Goal: Information Seeking & Learning: Learn about a topic

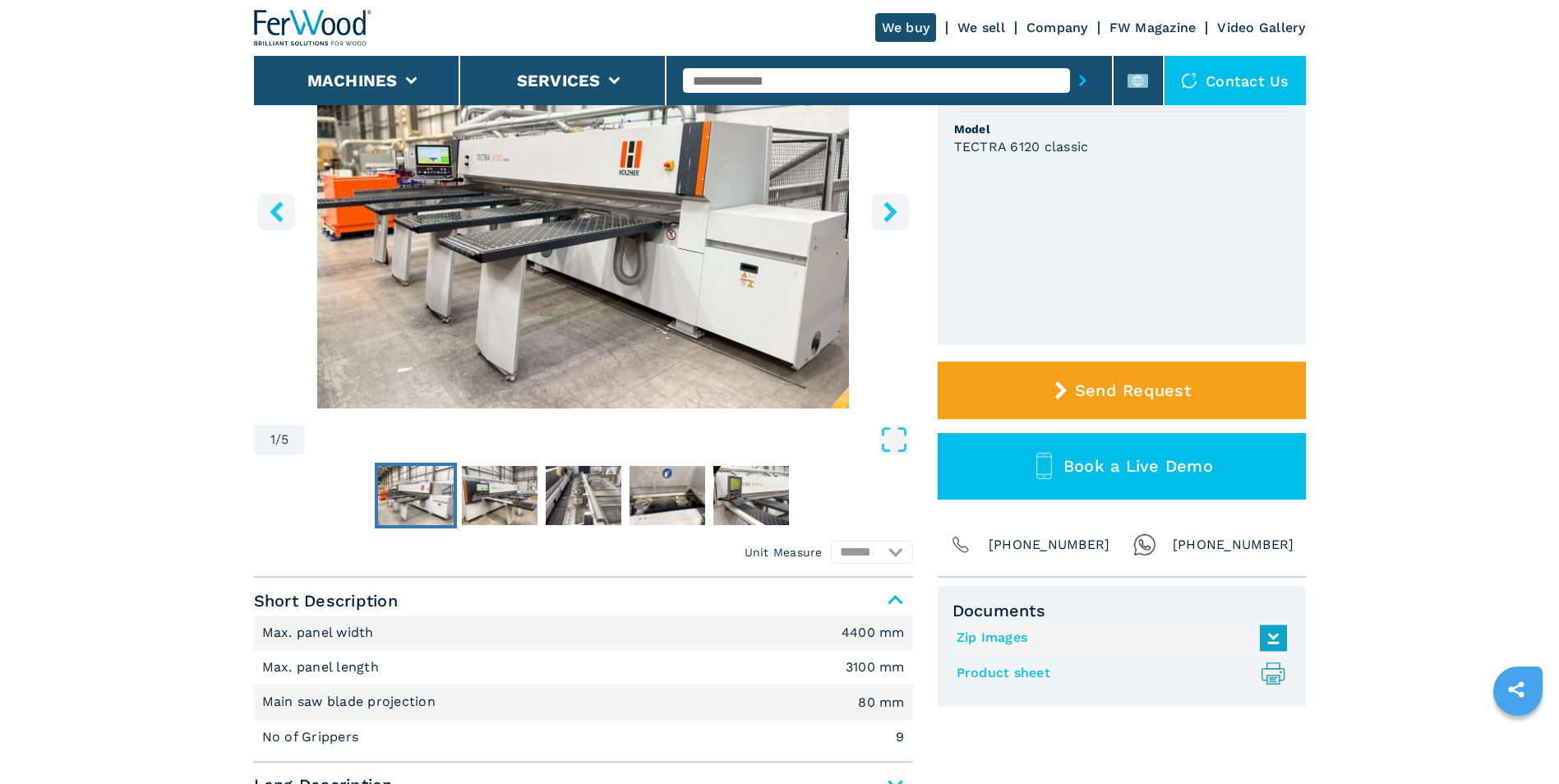
scroll to position [493, 0]
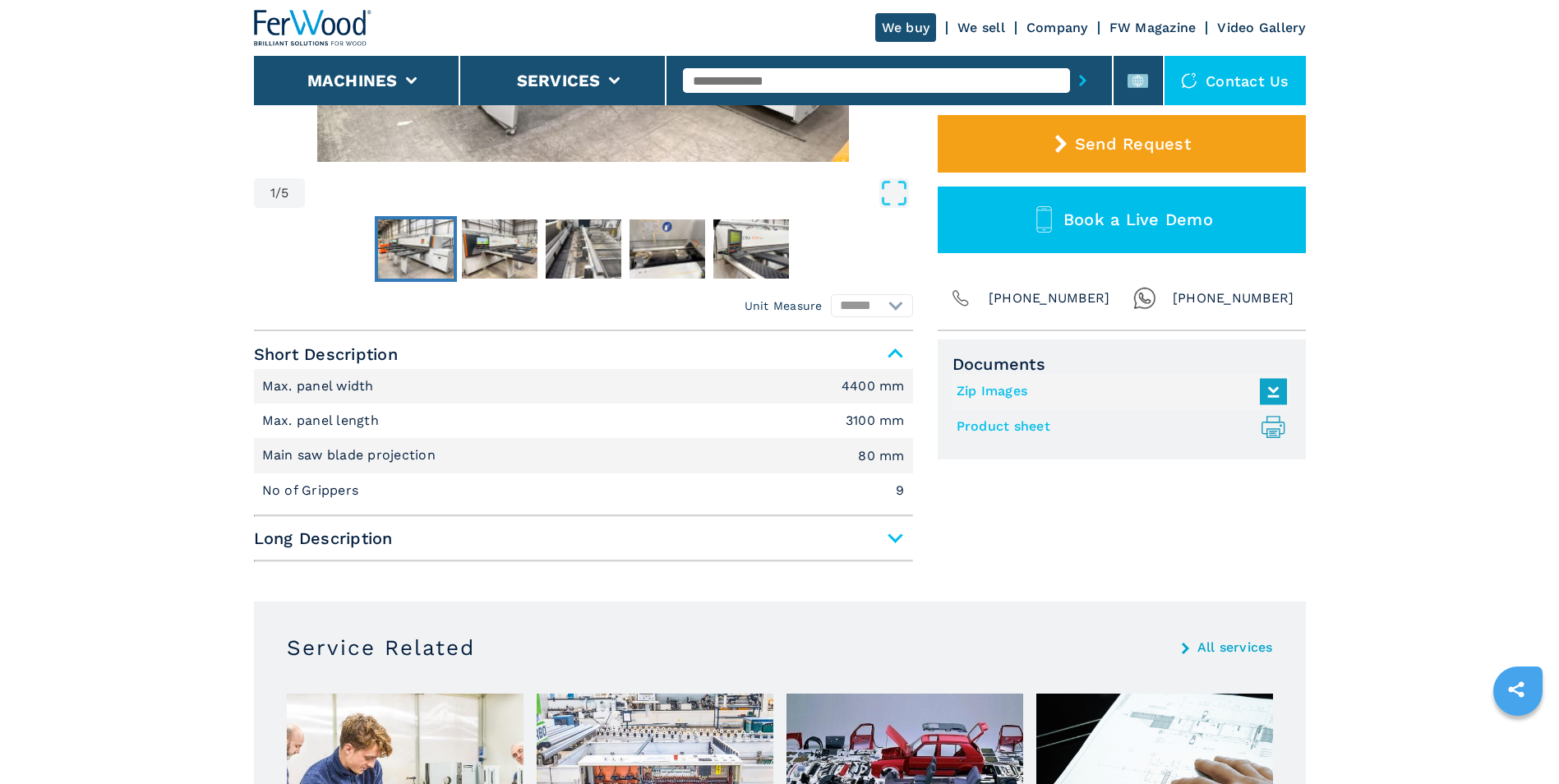
click at [894, 537] on span "Long Description" at bounding box center [583, 538] width 659 height 30
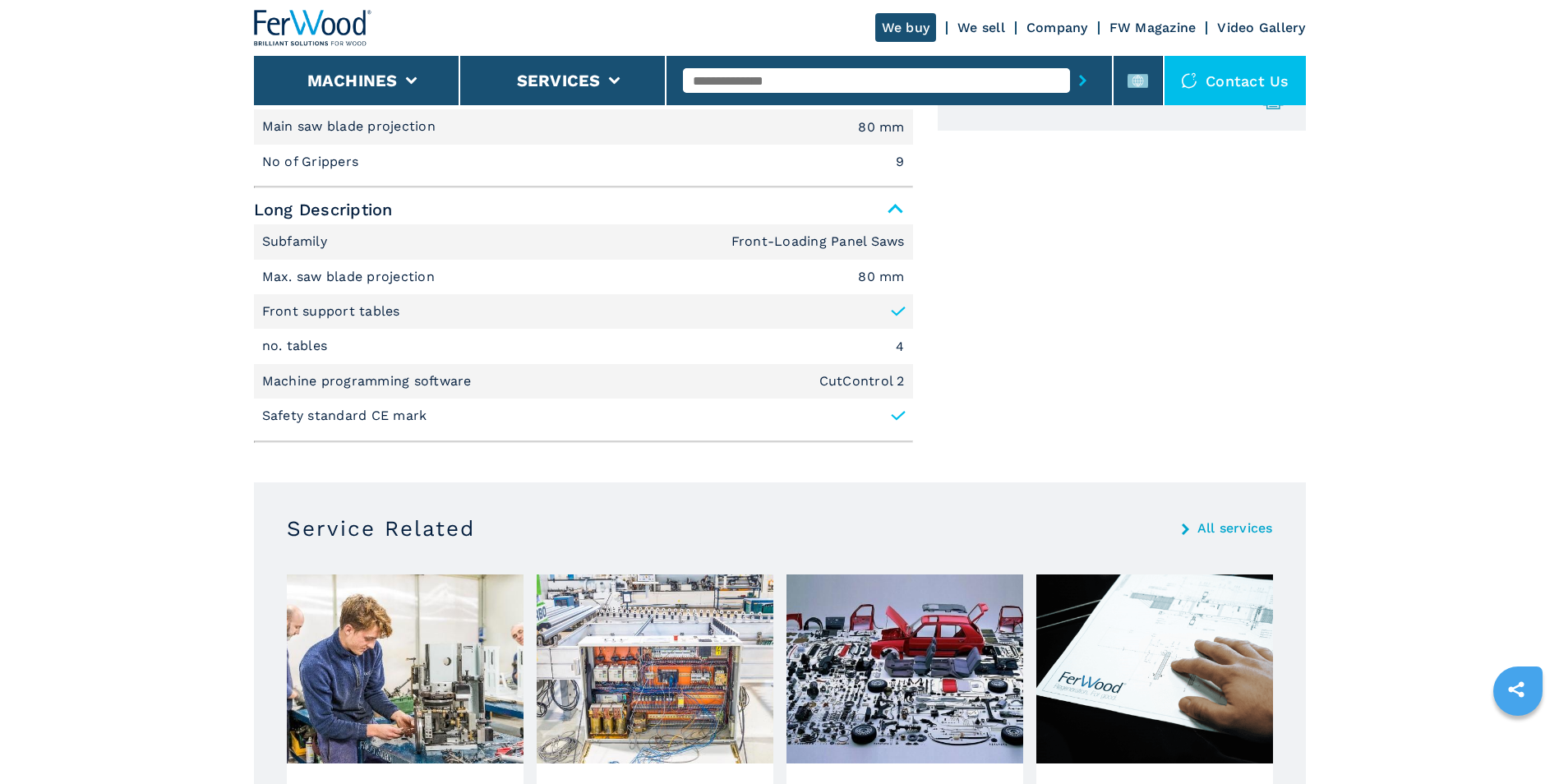
scroll to position [575, 0]
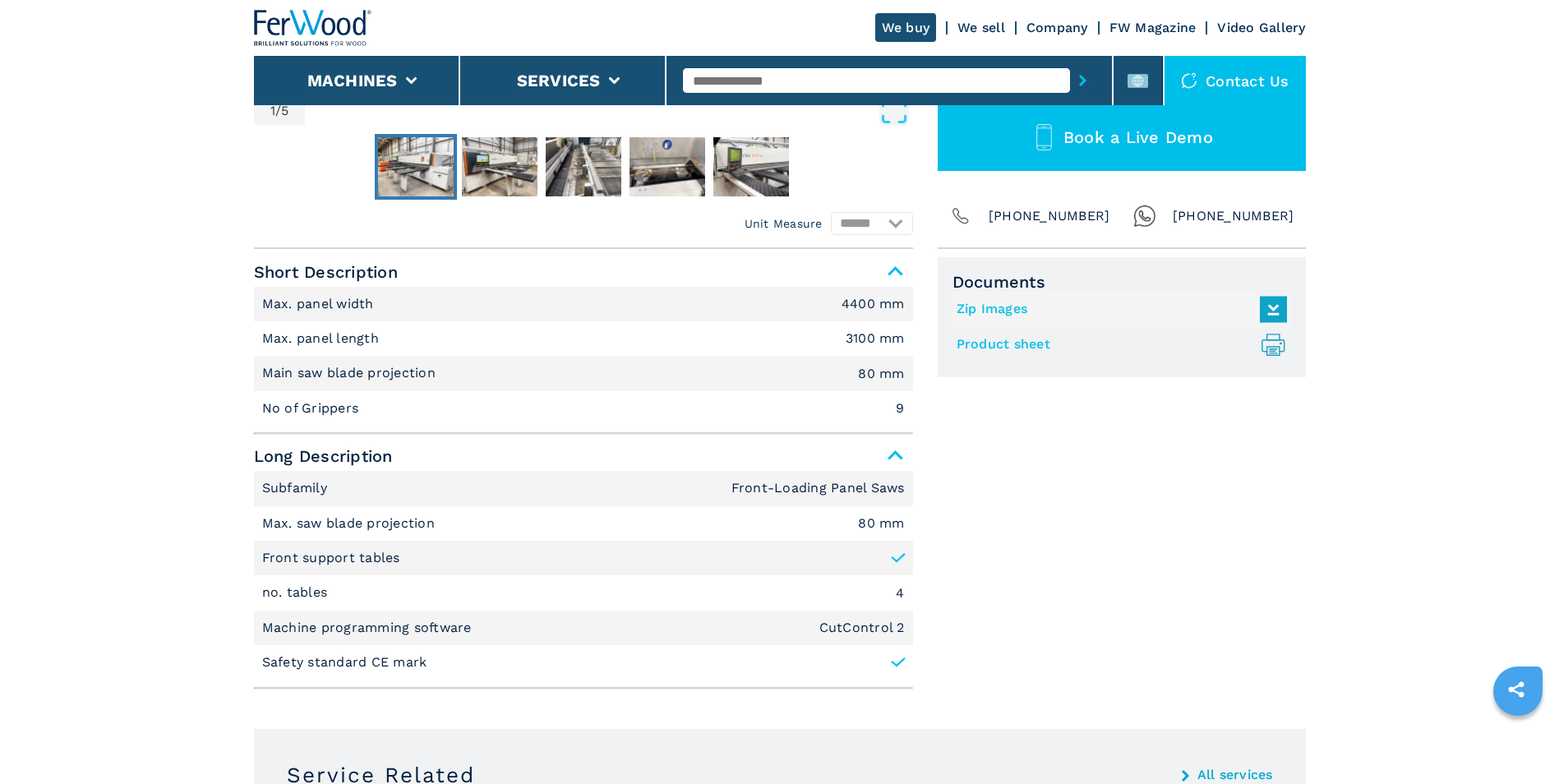
click at [894, 464] on span "Long Description" at bounding box center [583, 456] width 659 height 30
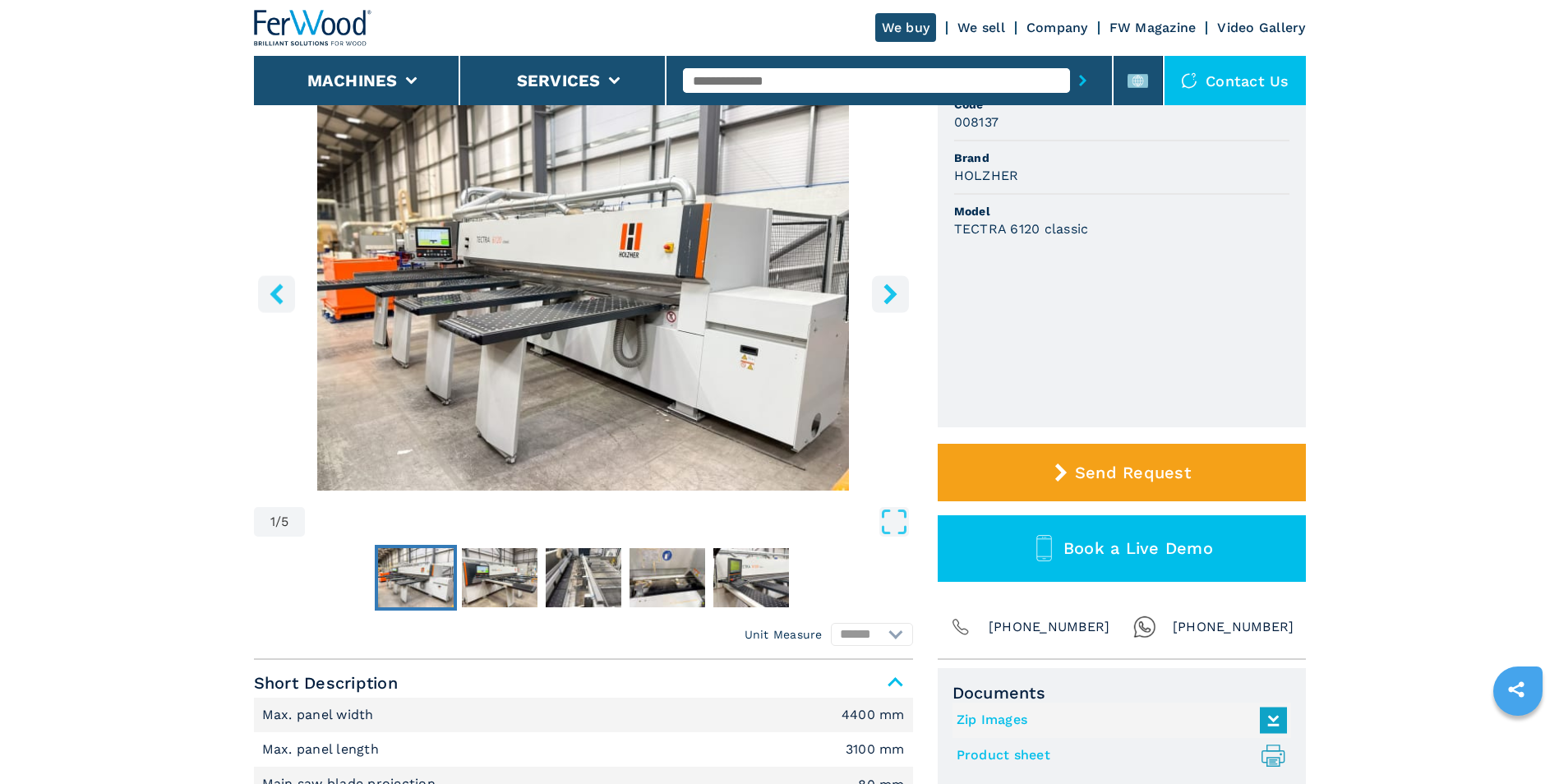
scroll to position [0, 0]
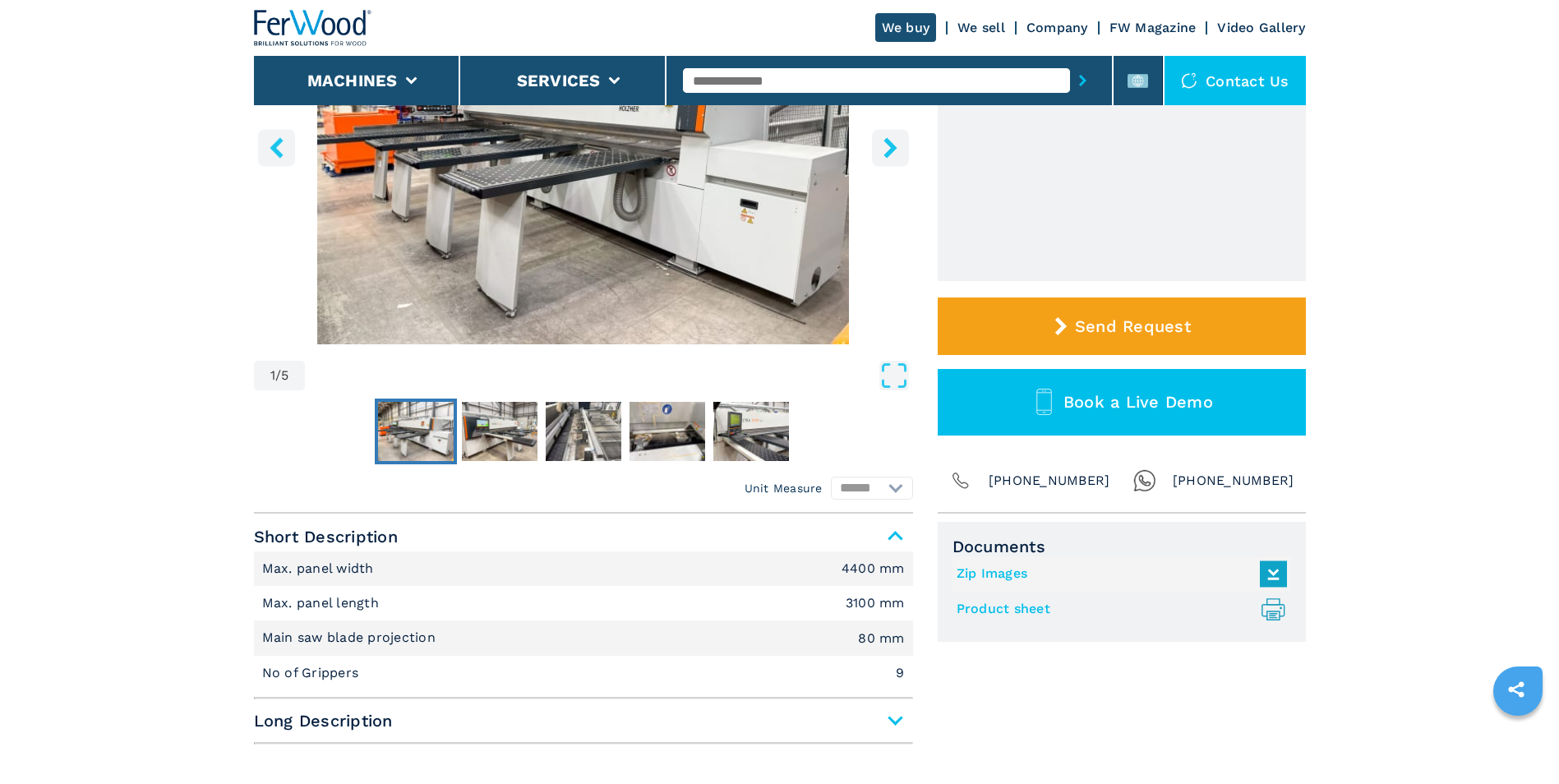
scroll to position [493, 0]
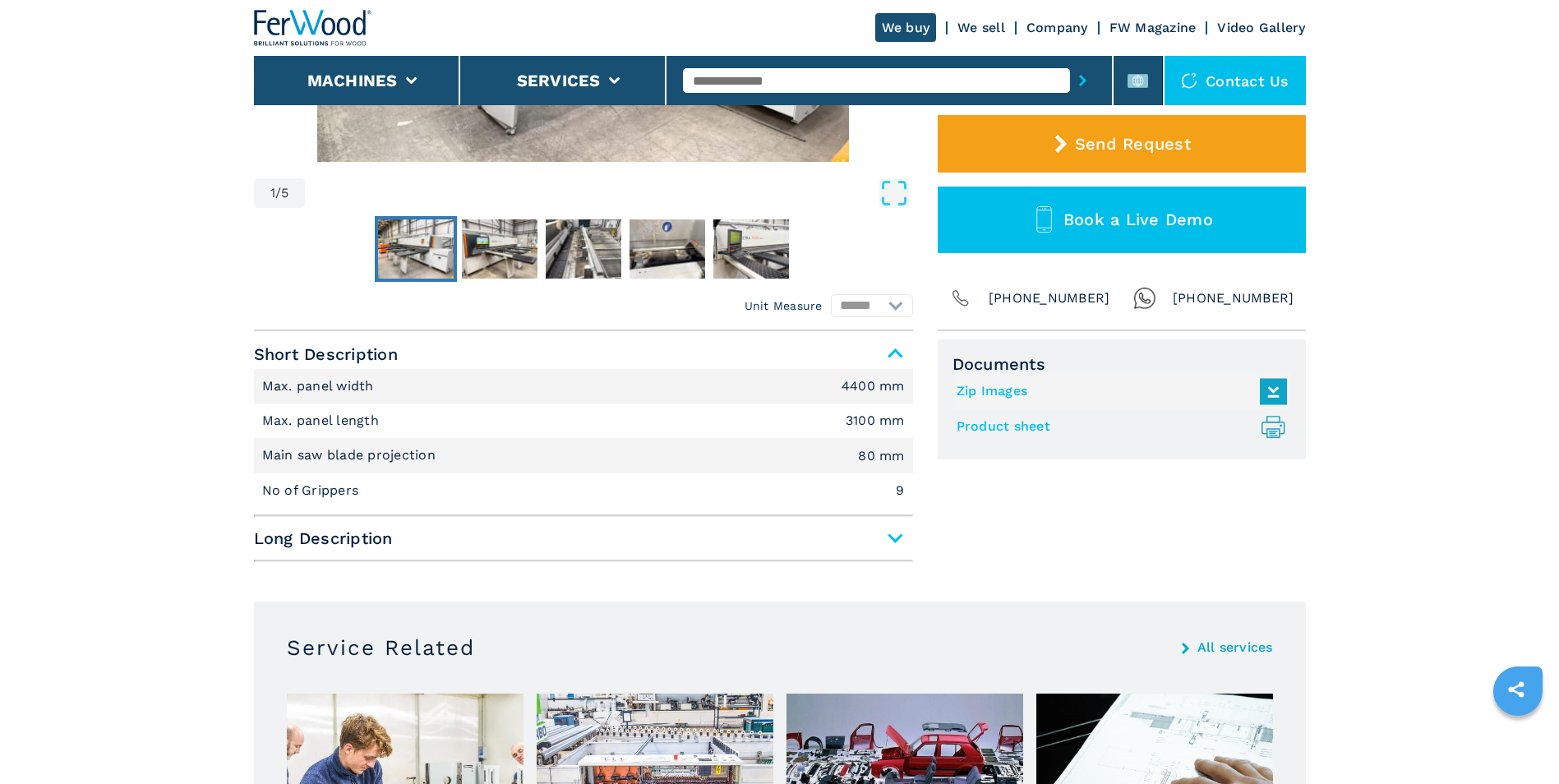
click at [888, 545] on span "Long Description" at bounding box center [583, 538] width 659 height 30
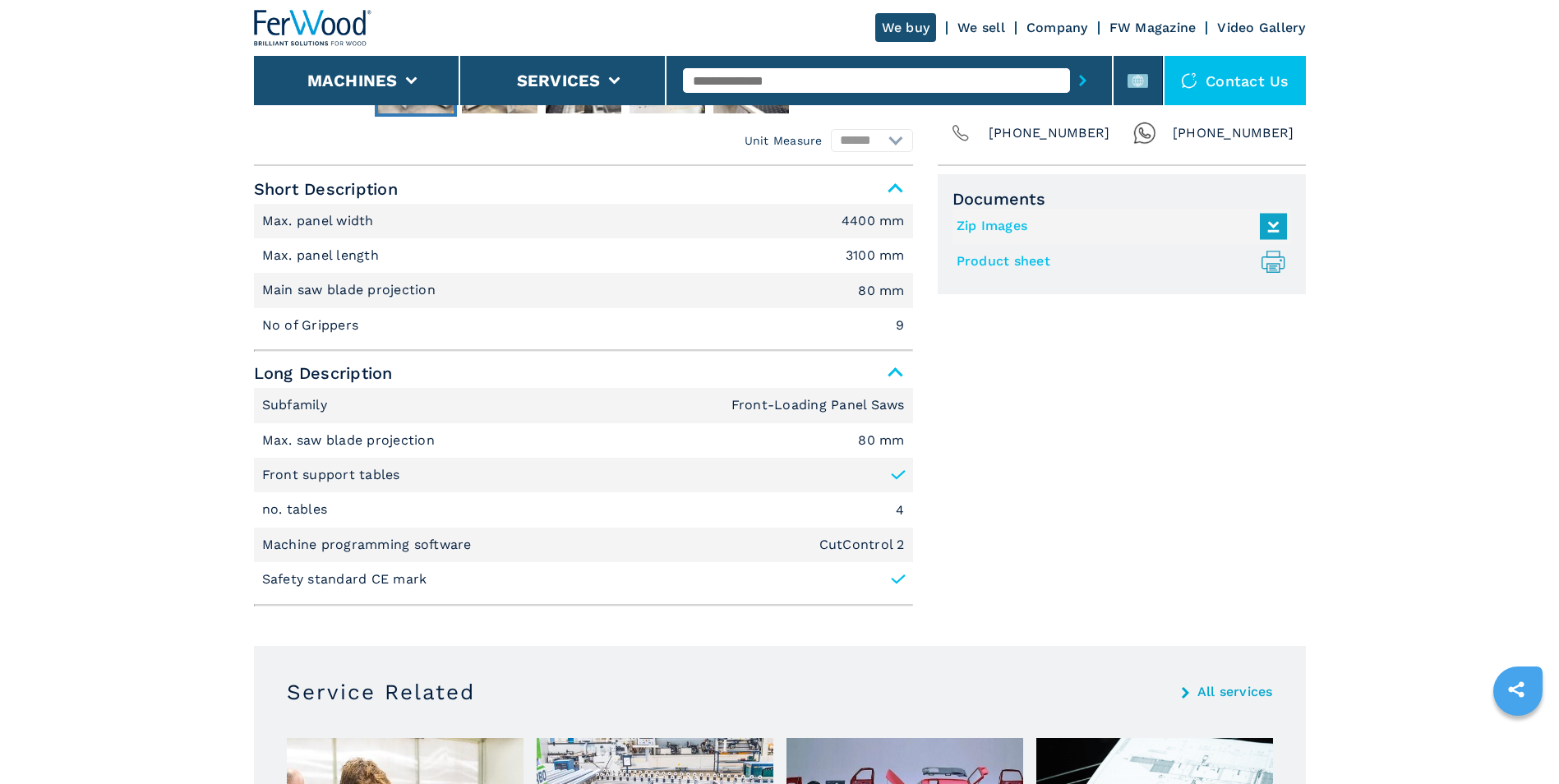
scroll to position [657, 0]
click at [1042, 259] on link "Product sheet .prefix__st0{stroke-linecap:round;stroke-linejoin:round}.prefix__…" at bounding box center [1118, 262] width 323 height 27
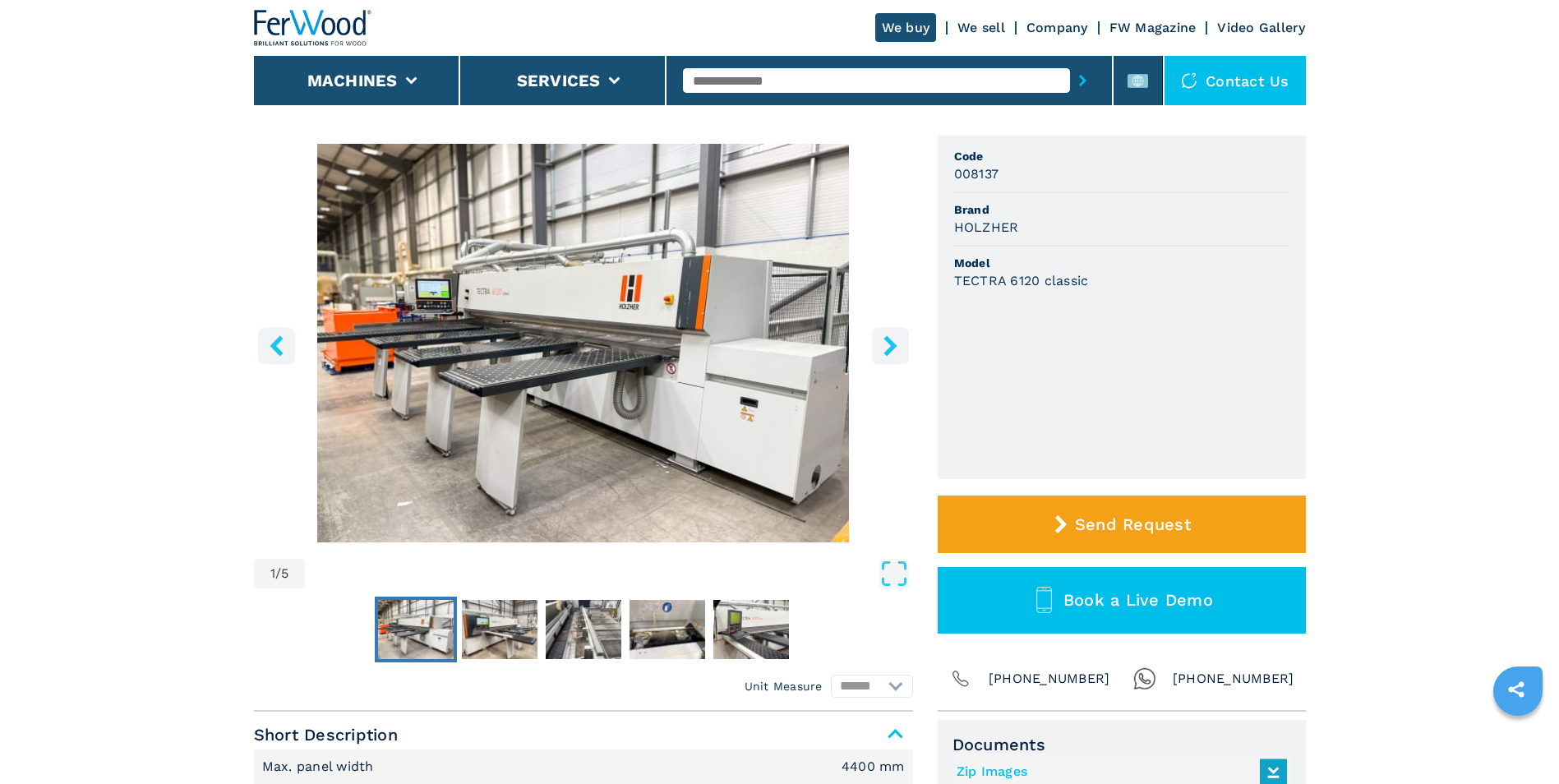
scroll to position [0, 0]
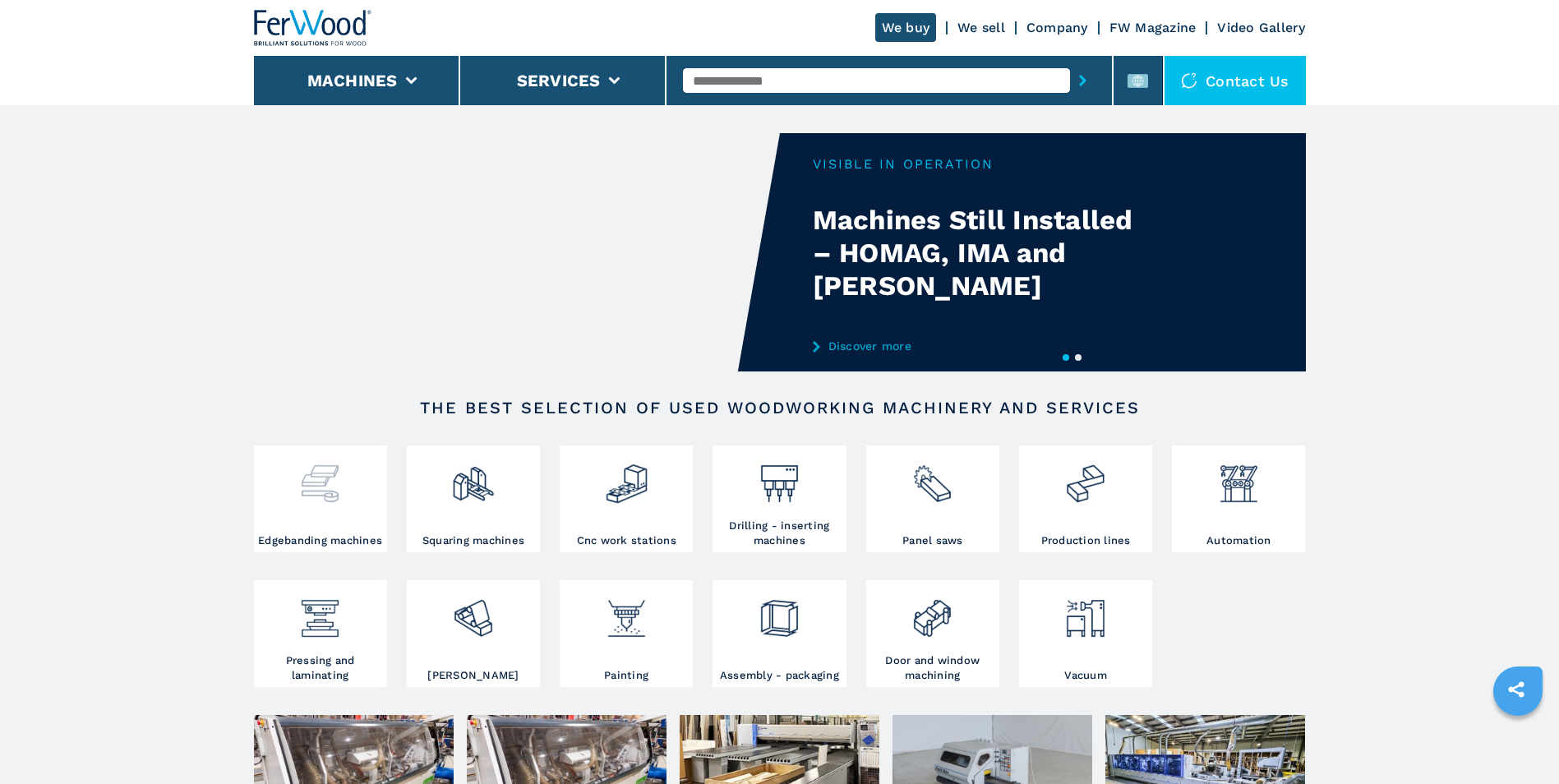
click at [335, 479] on img at bounding box center [320, 477] width 44 height 56
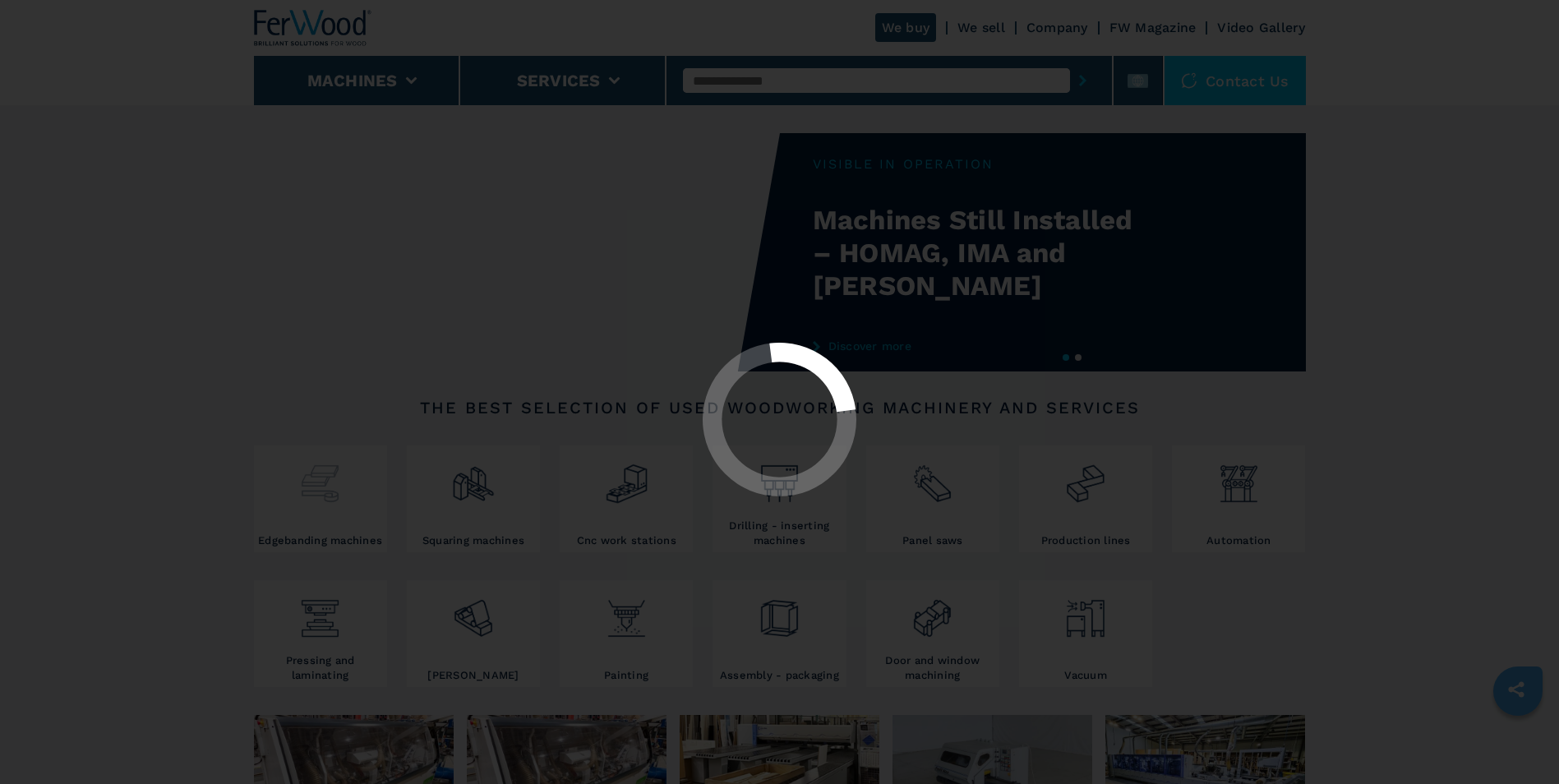
select select "**********"
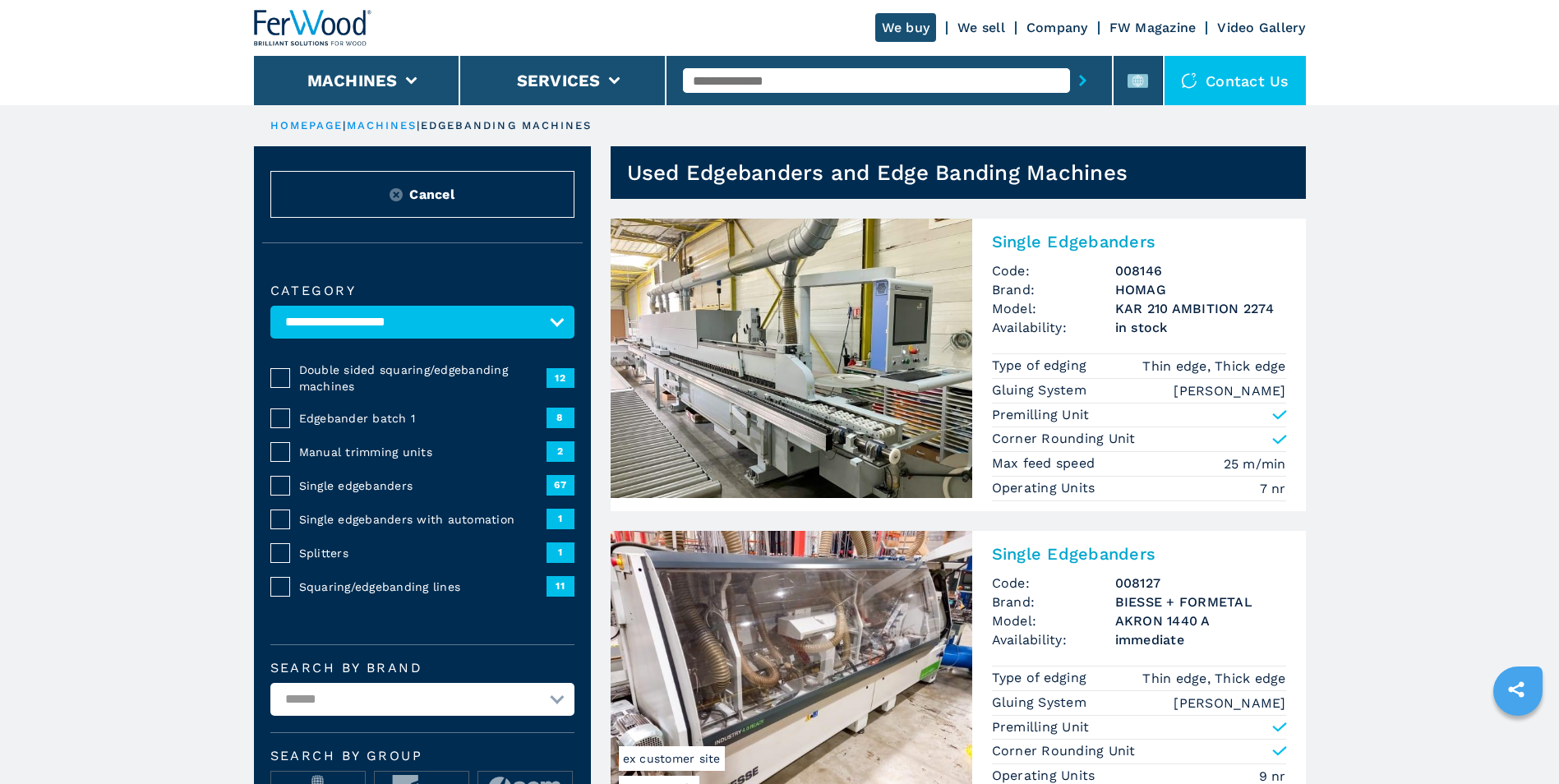
scroll to position [82, 0]
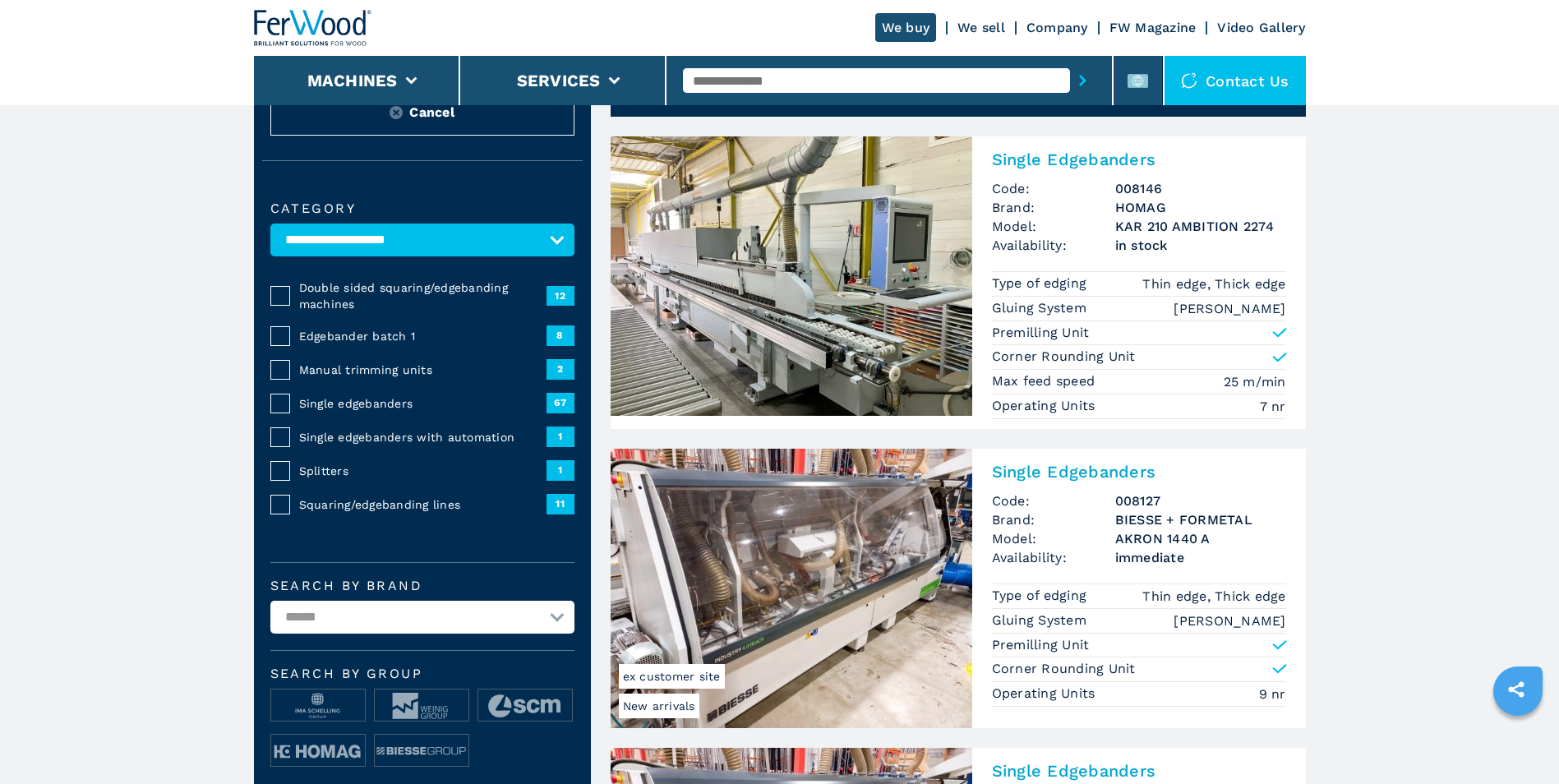
click at [547, 613] on select "**********" at bounding box center [423, 616] width 304 height 32
select select "*******"
click at [271, 601] on select "**********" at bounding box center [423, 616] width 304 height 32
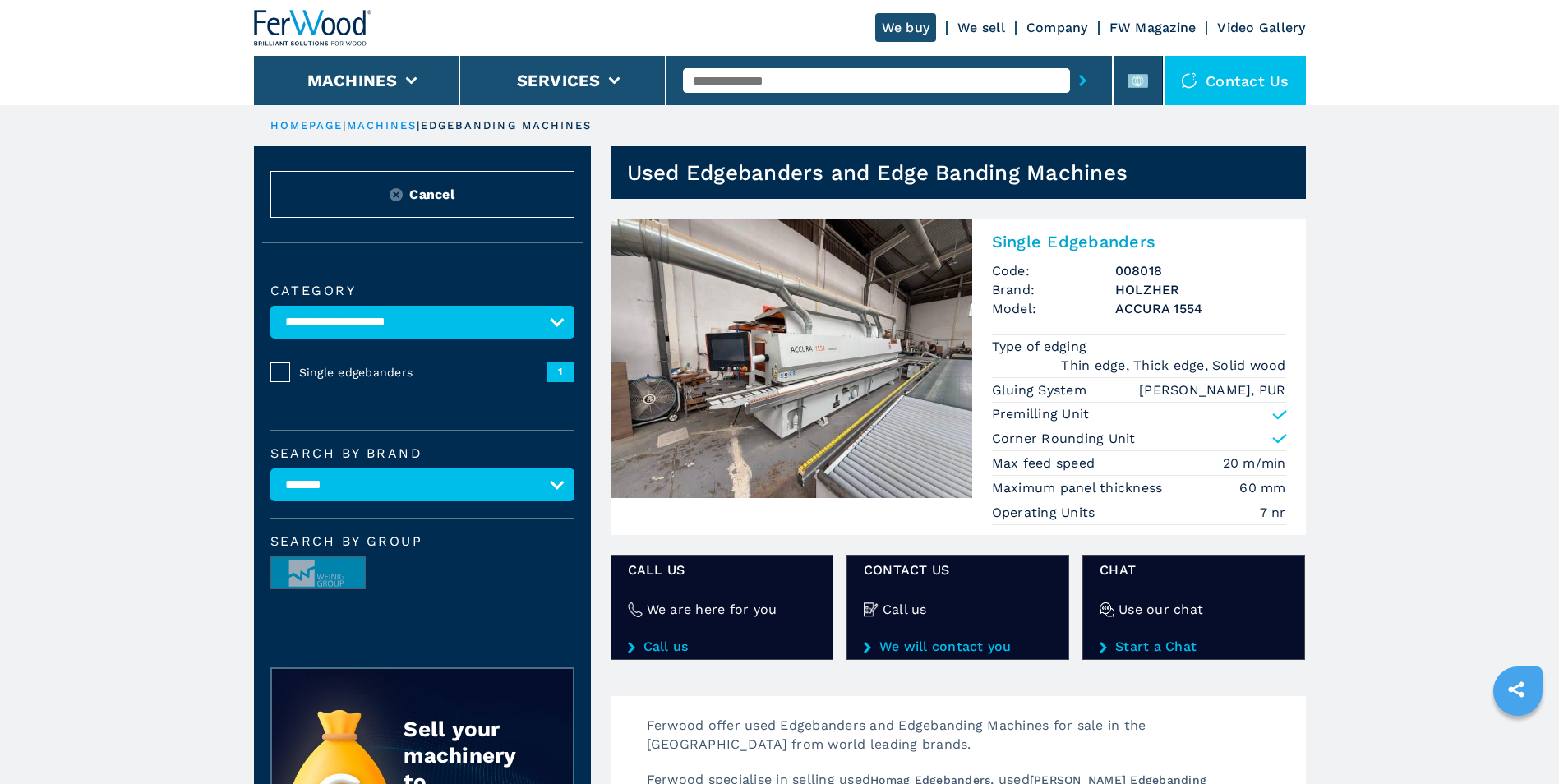
click at [909, 312] on img at bounding box center [792, 358] width 361 height 279
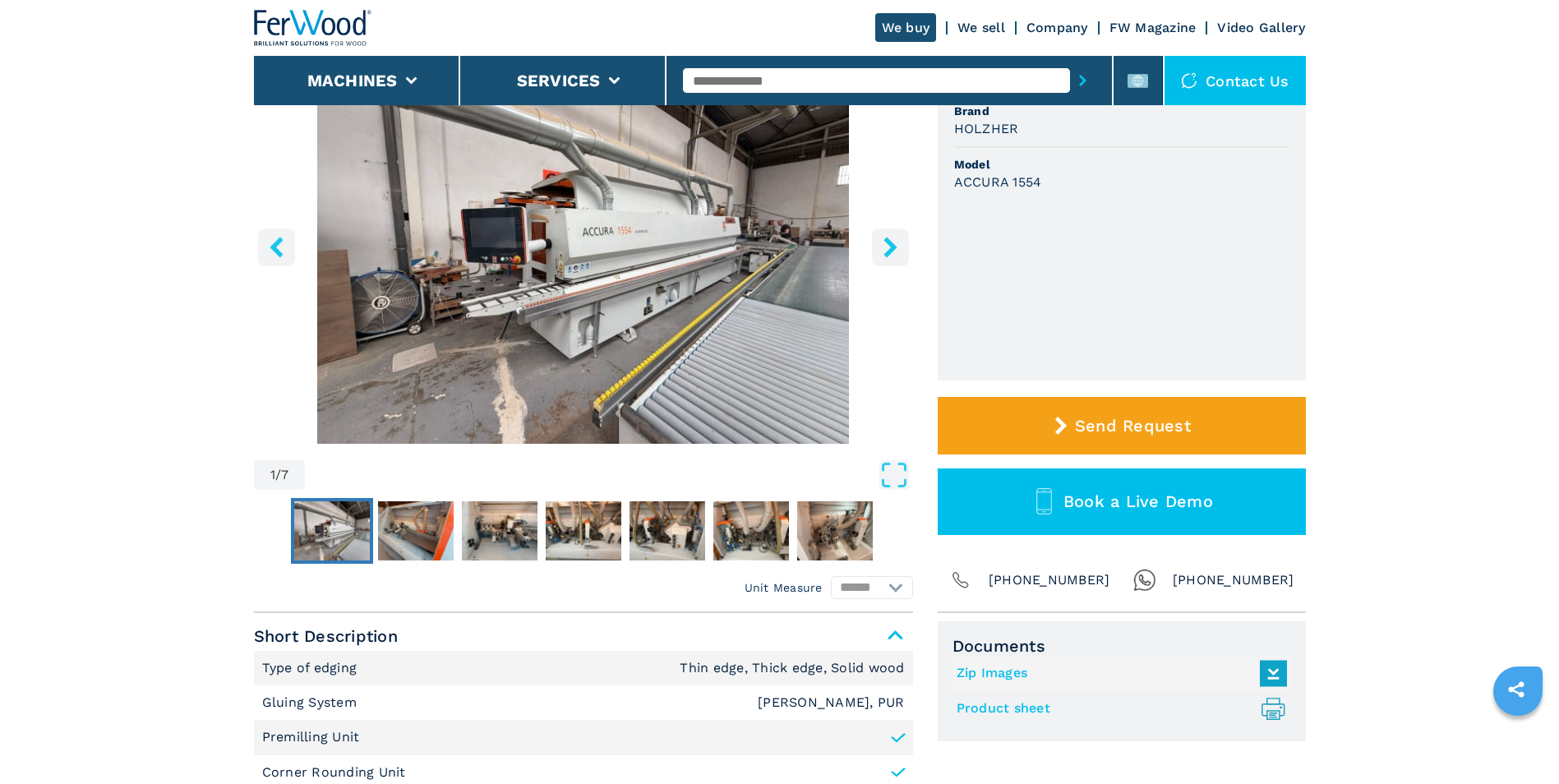
scroll to position [329, 0]
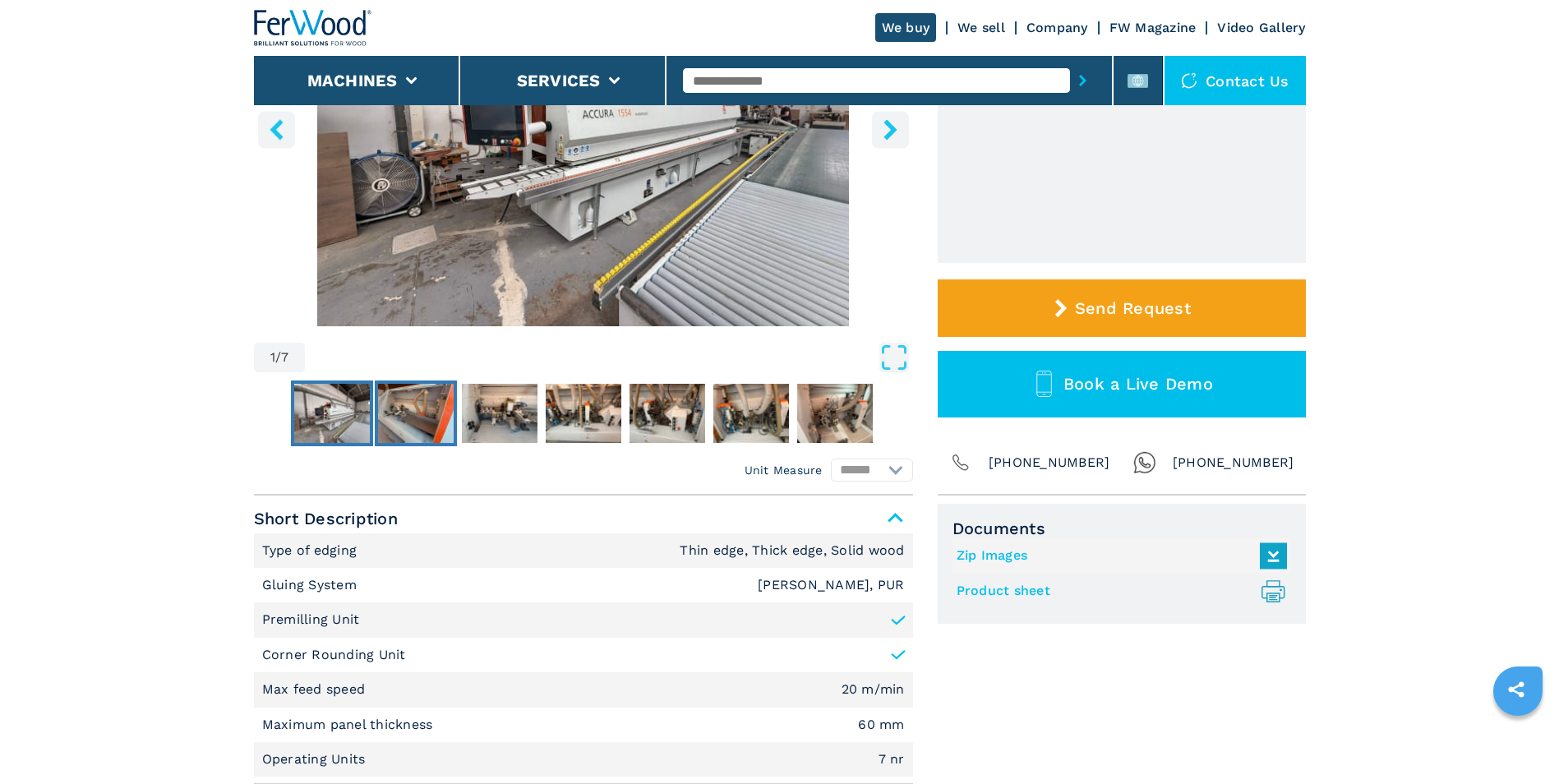
click at [437, 420] on img "Go to Slide 2" at bounding box center [416, 413] width 76 height 59
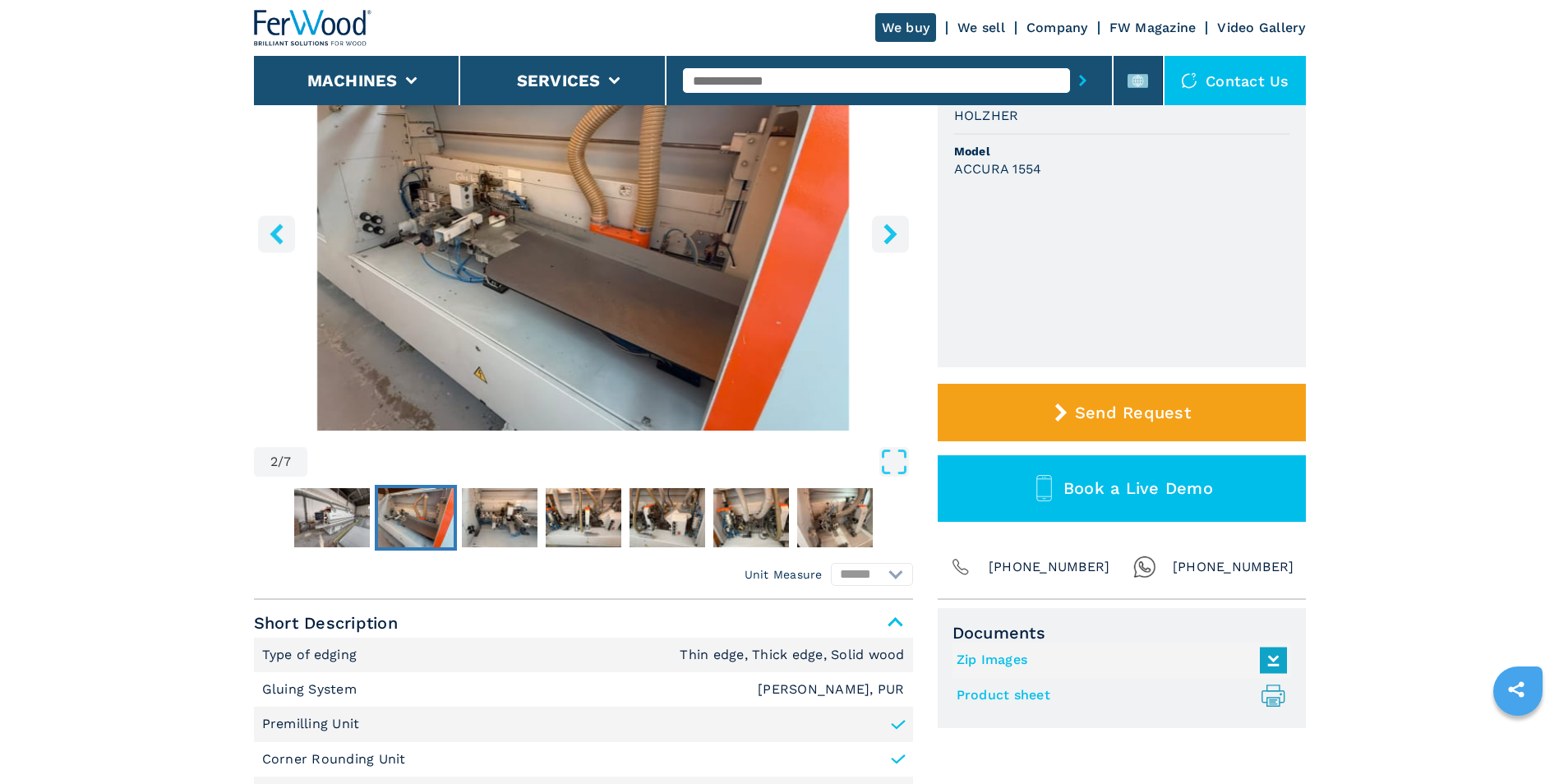
scroll to position [82, 0]
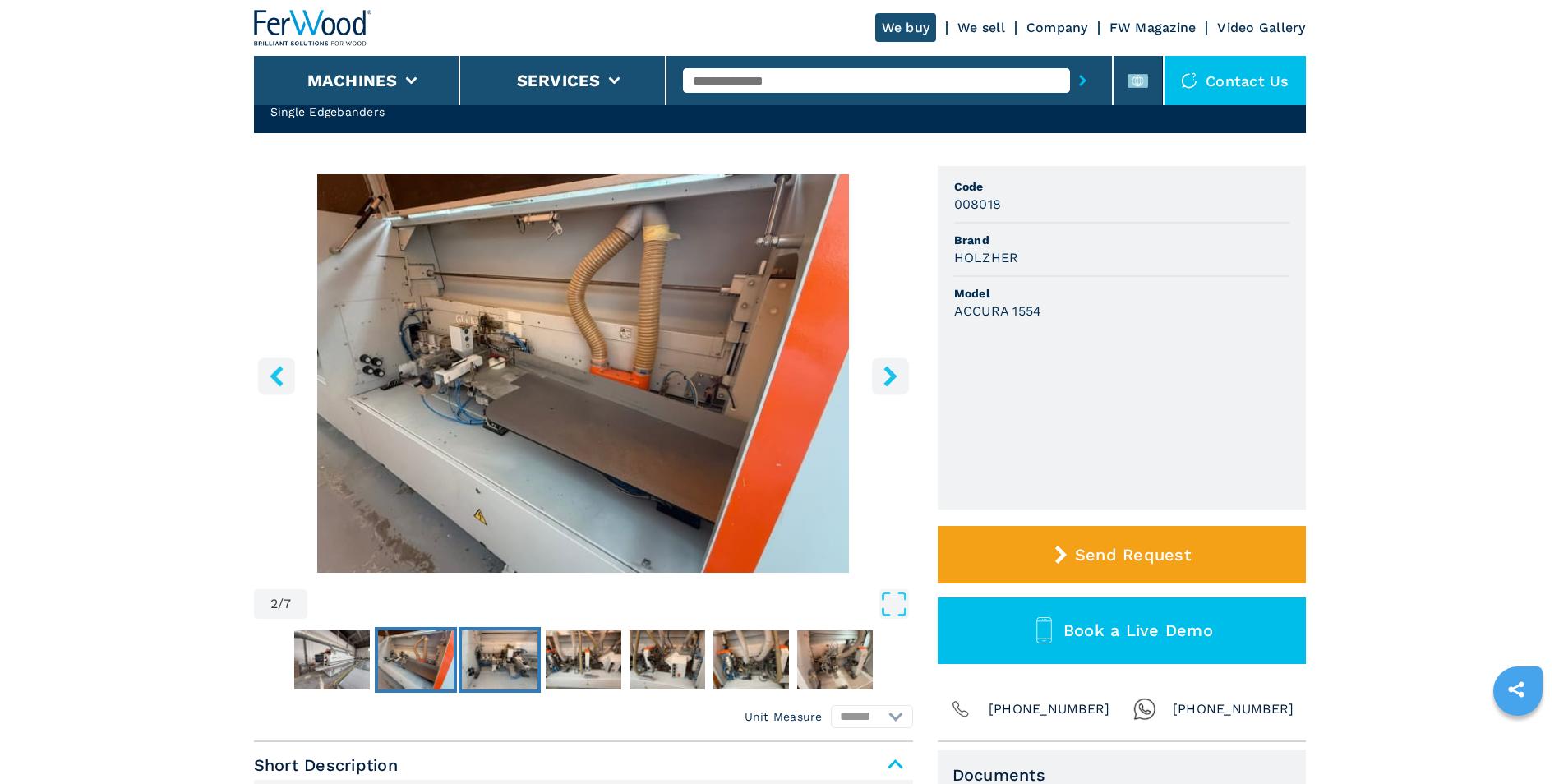
click at [505, 662] on img "Go to Slide 3" at bounding box center [500, 660] width 76 height 59
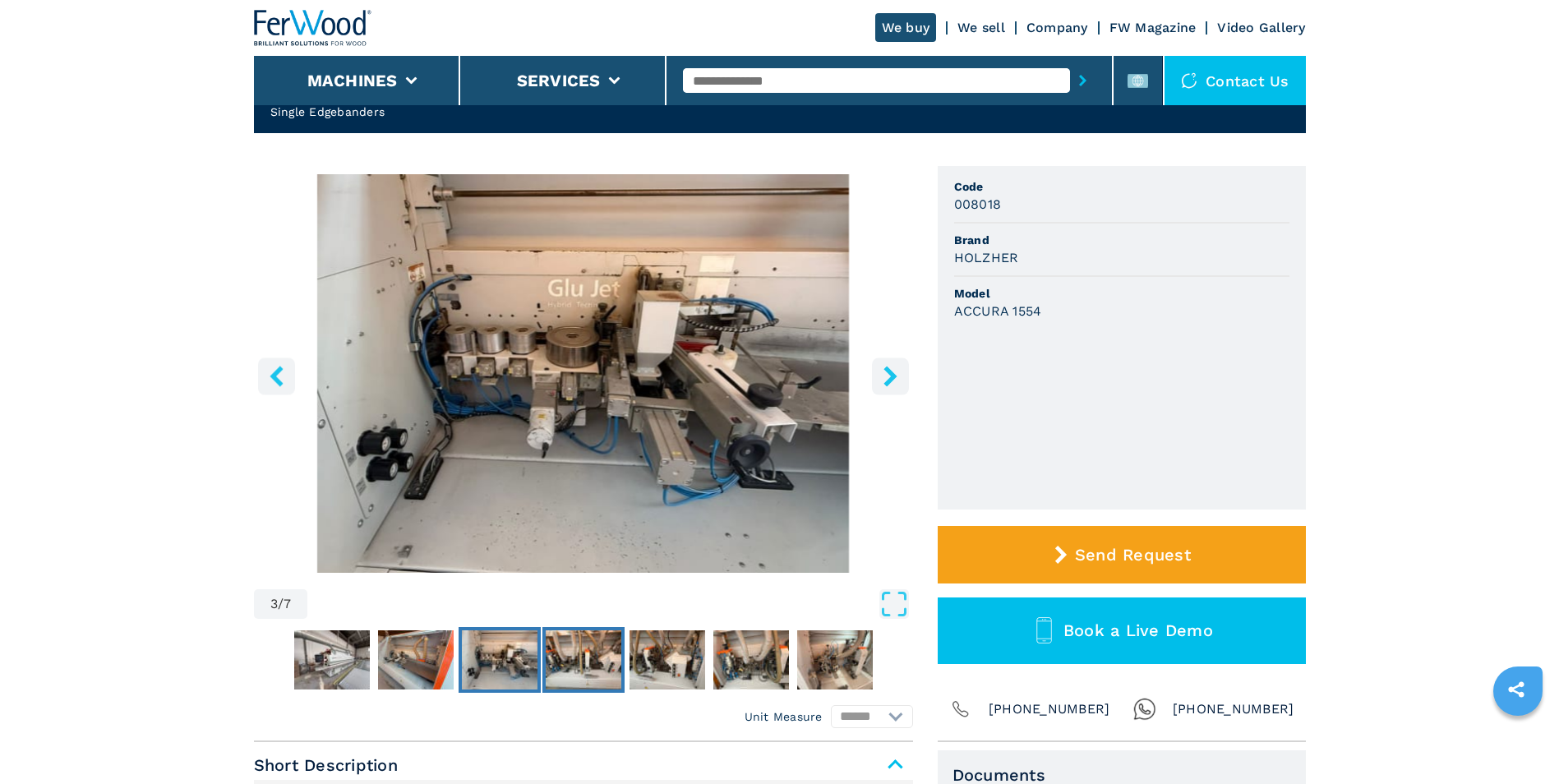
click at [594, 654] on img "Go to Slide 4" at bounding box center [584, 660] width 76 height 59
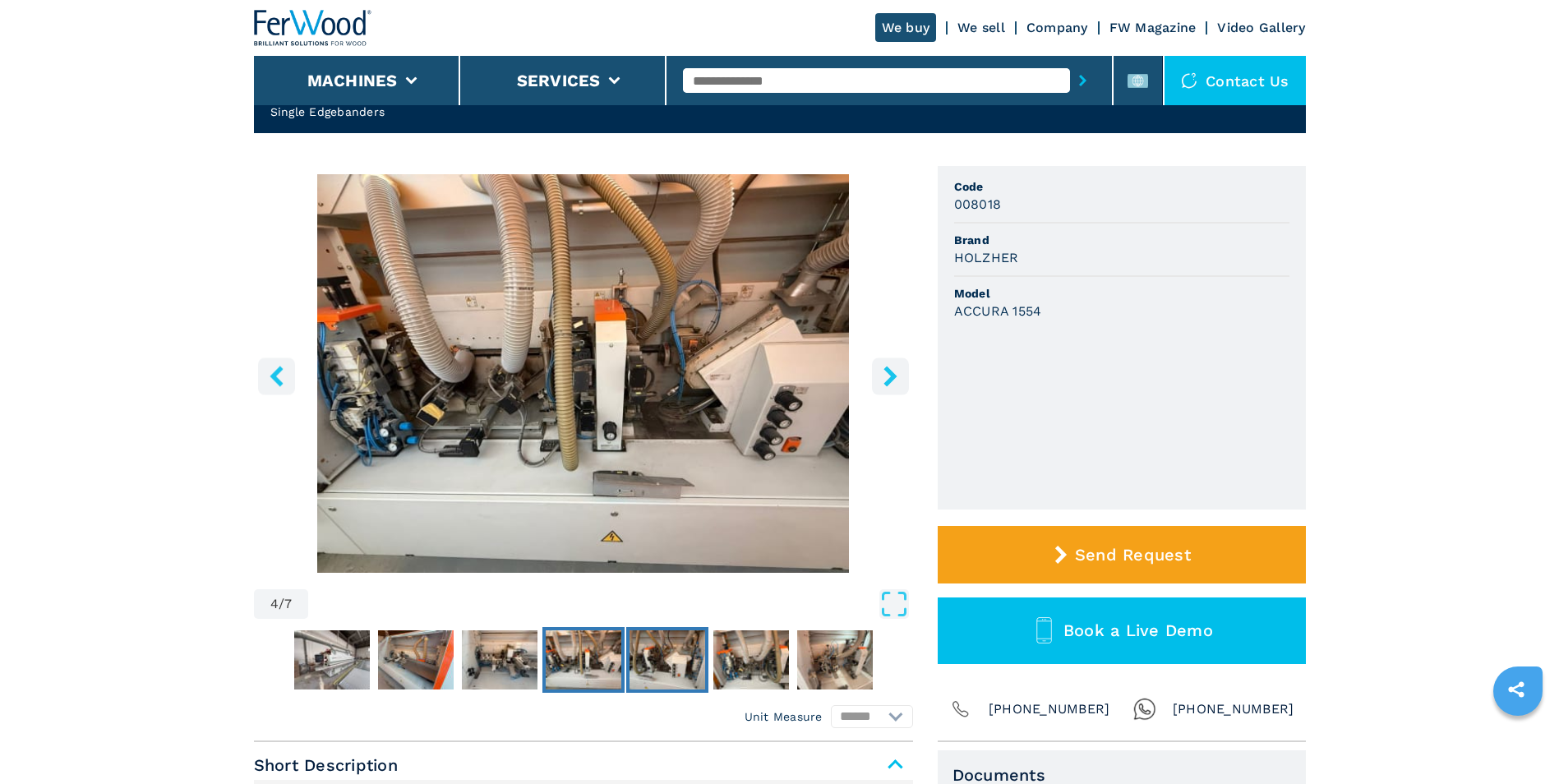
click at [658, 659] on img "Go to Slide 5" at bounding box center [667, 660] width 76 height 59
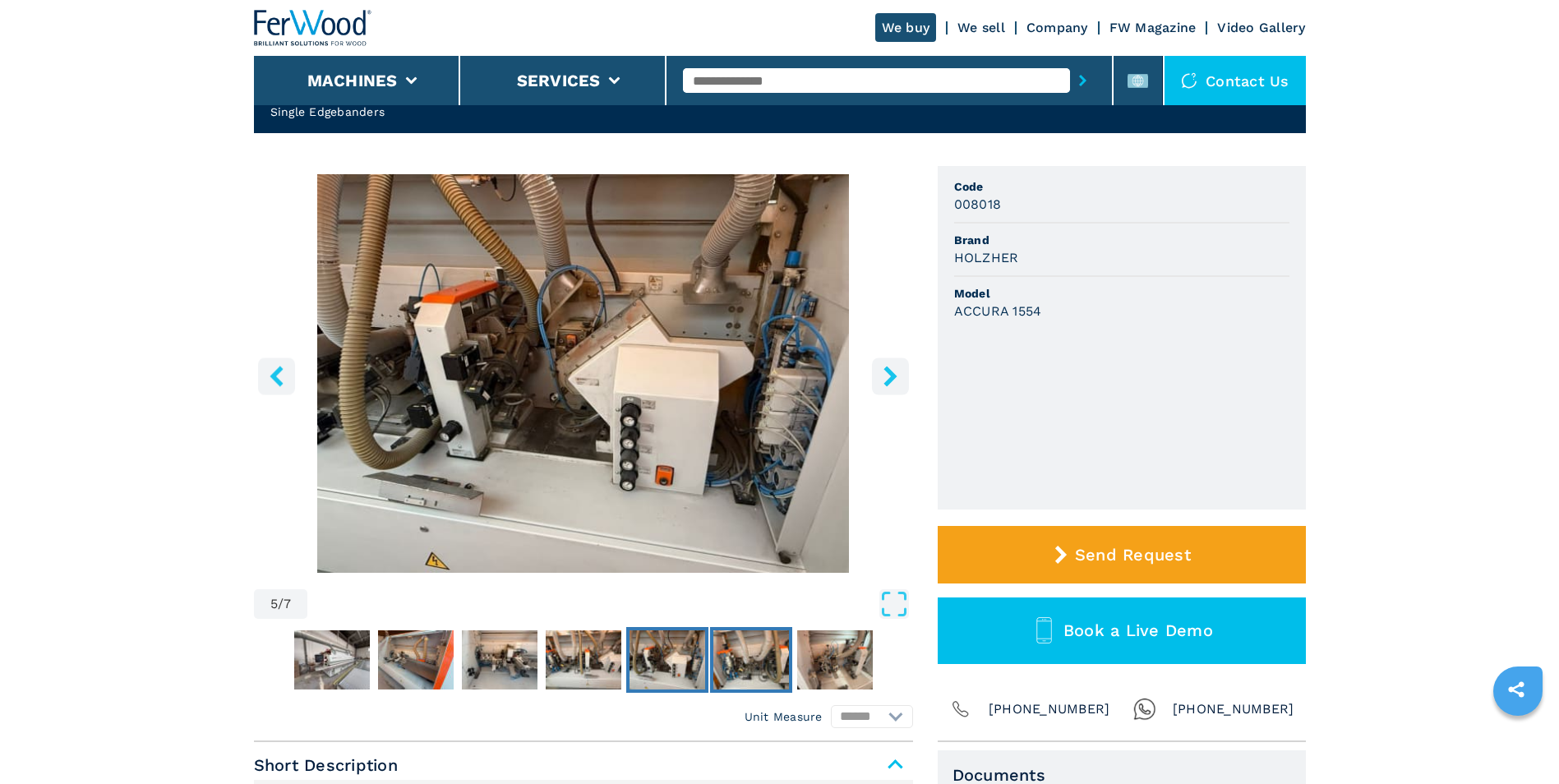
click at [744, 666] on img "Go to Slide 6" at bounding box center [752, 660] width 76 height 59
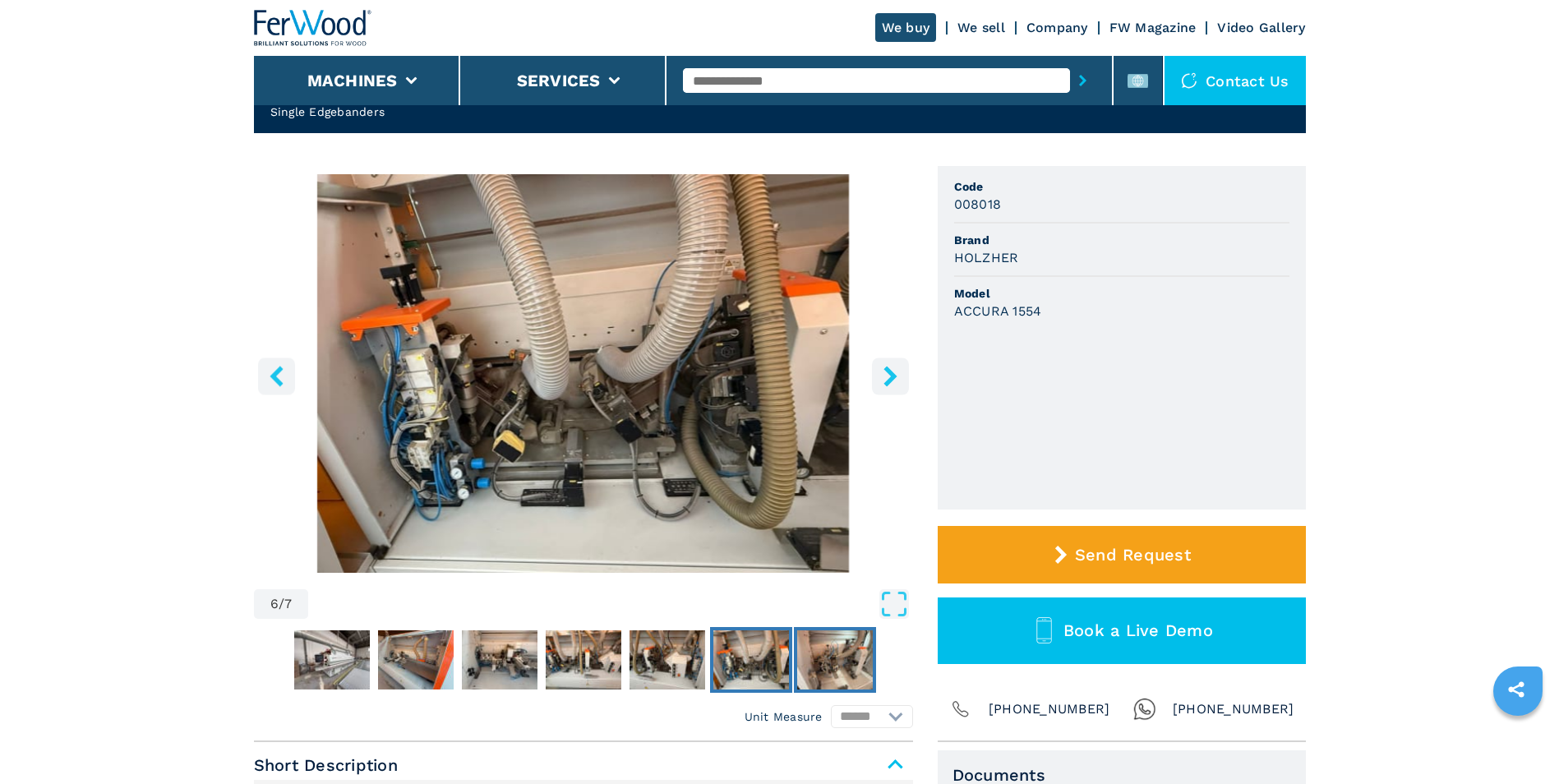
click at [837, 665] on img "Go to Slide 7" at bounding box center [835, 660] width 76 height 59
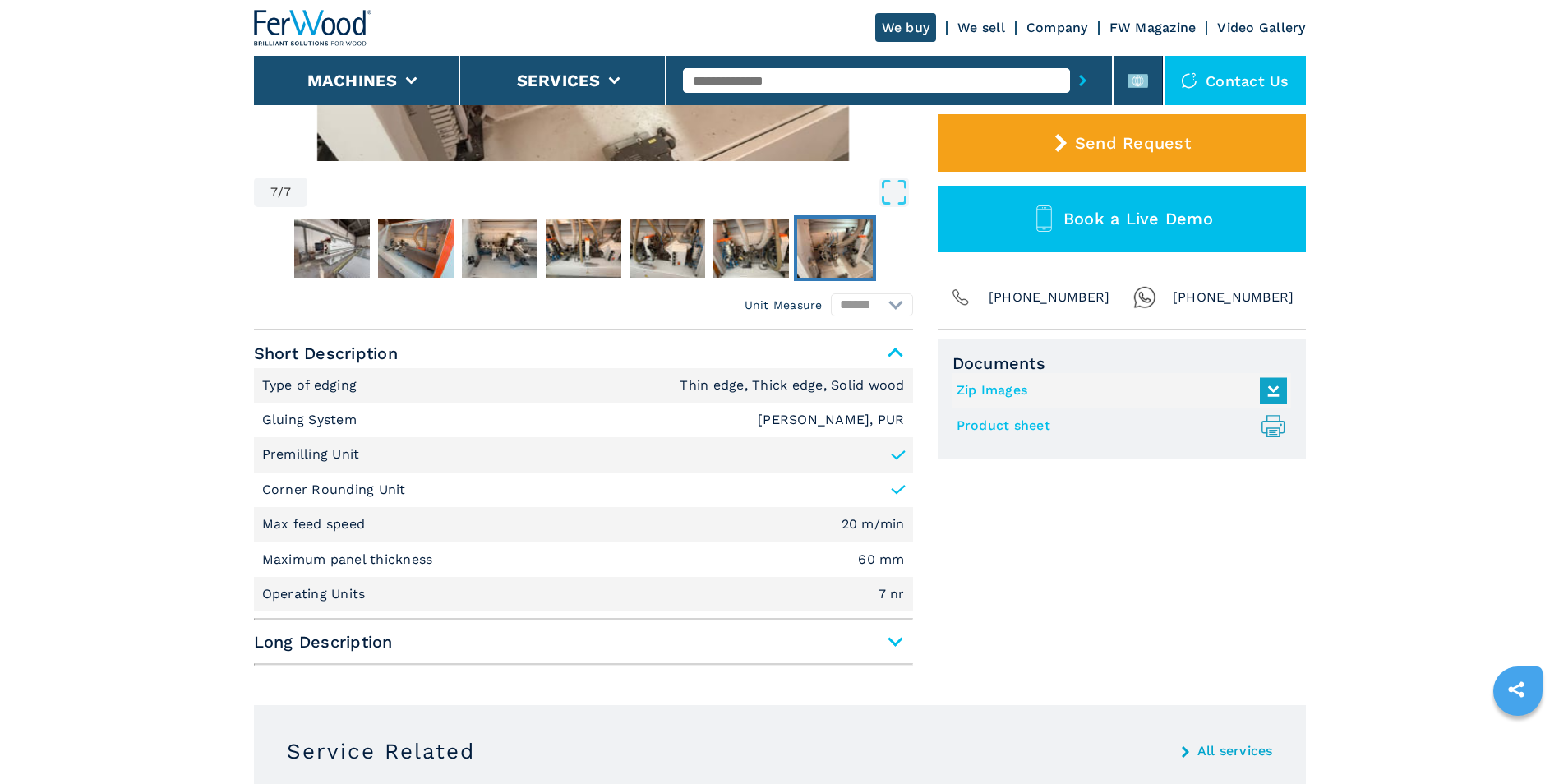
scroll to position [657, 0]
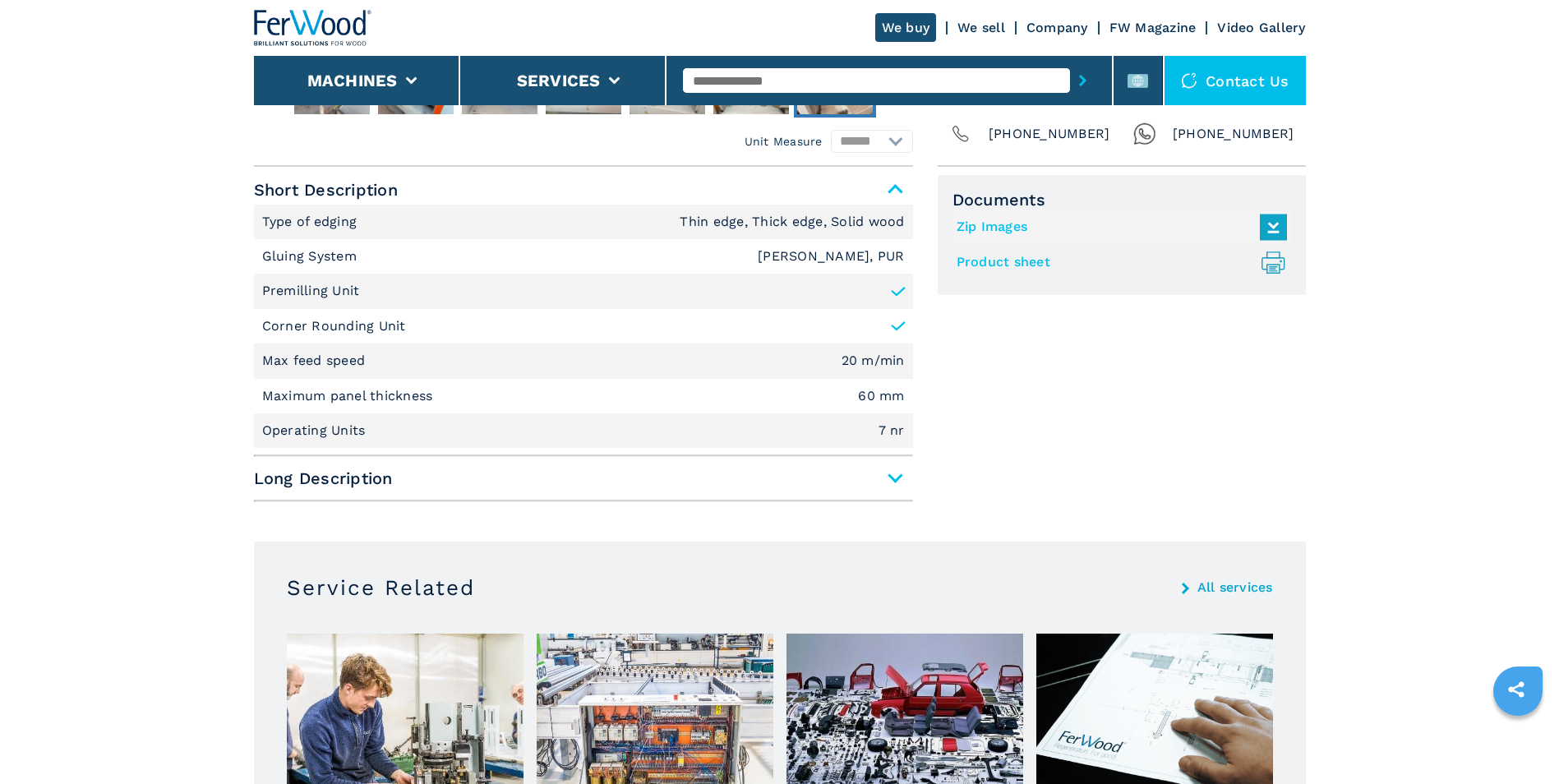
click at [814, 487] on span "Long Description" at bounding box center [583, 478] width 659 height 30
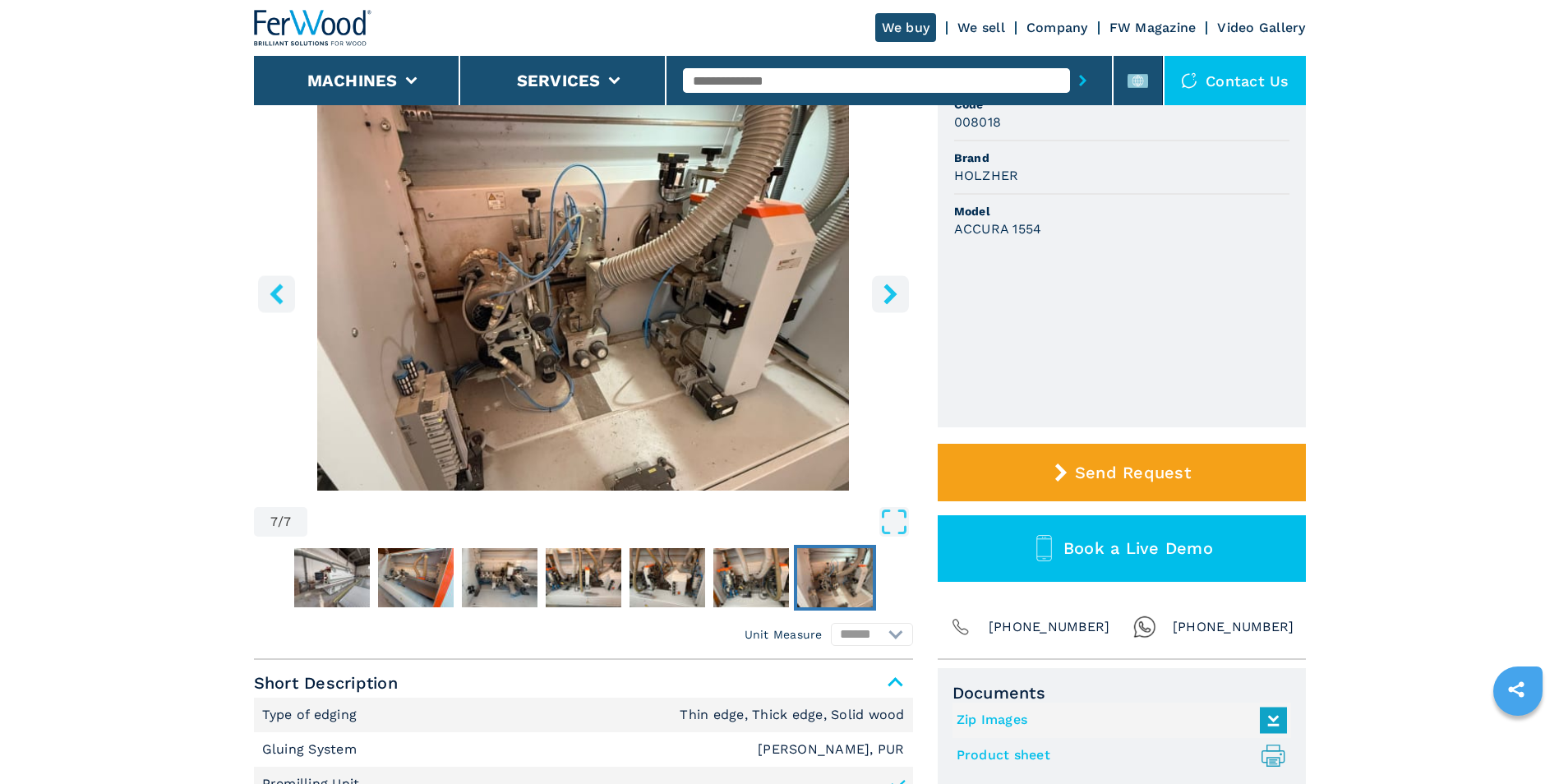
scroll to position [0, 0]
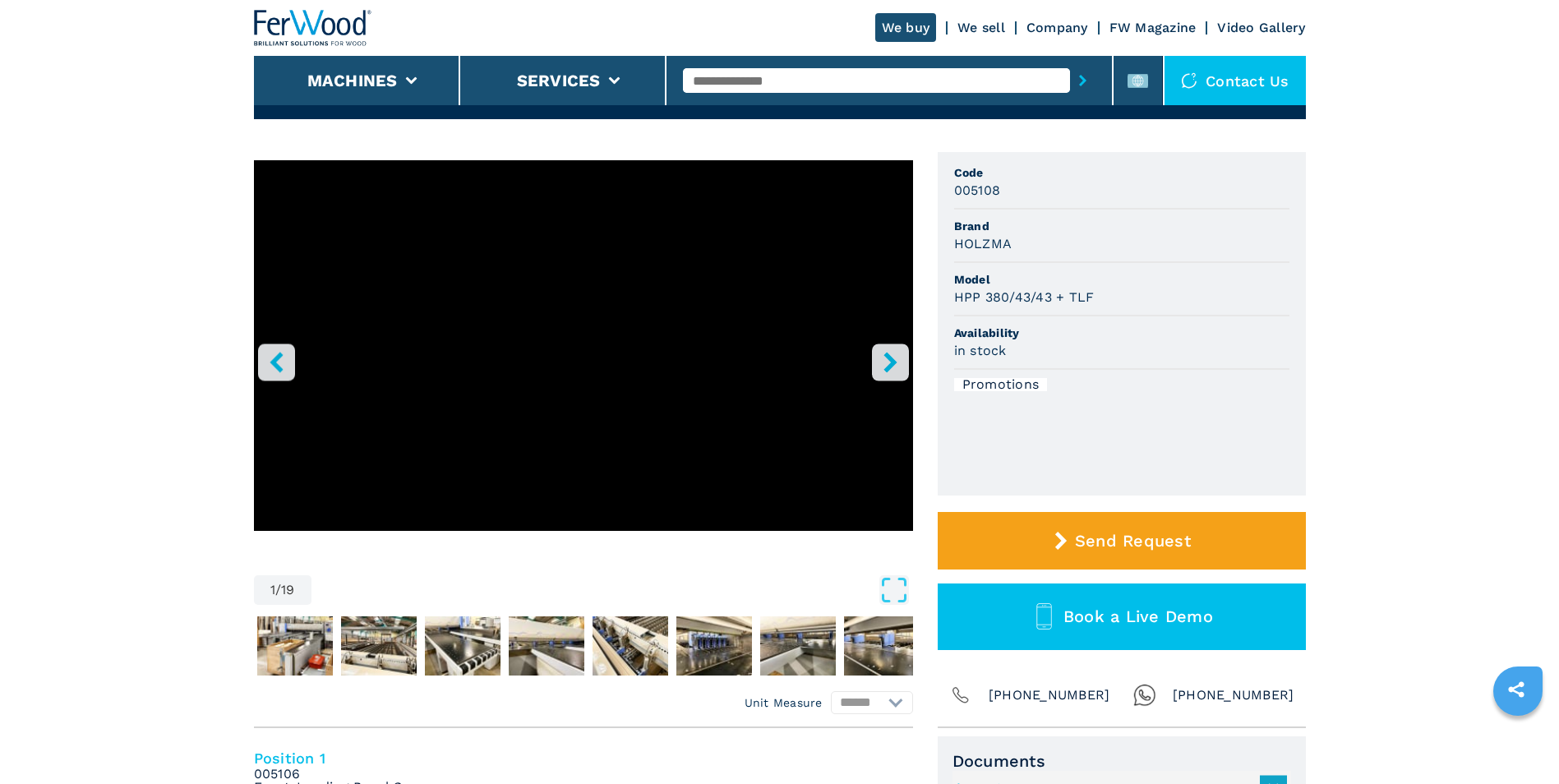
scroll to position [247, 0]
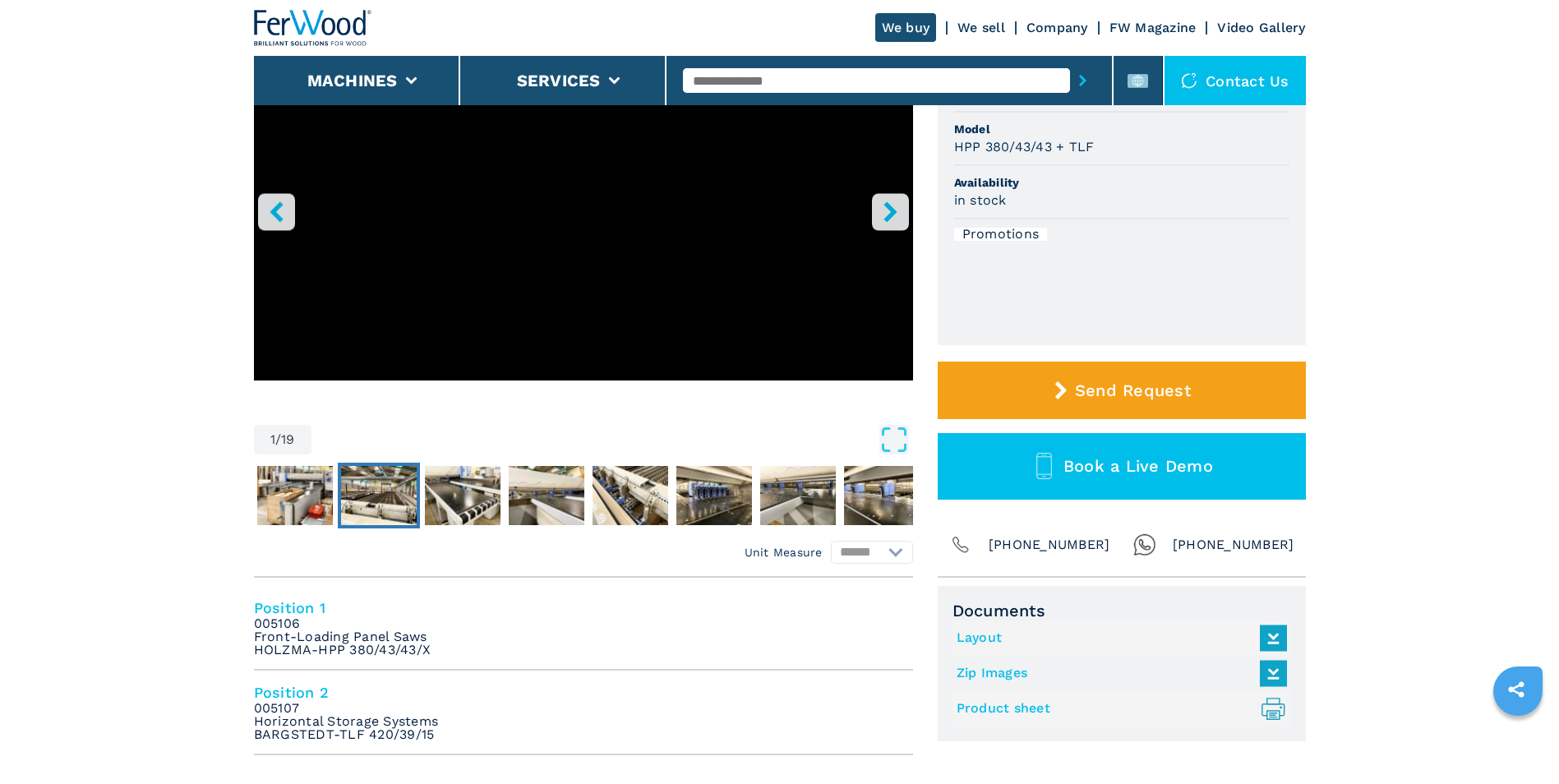
click at [382, 512] on img "Go to Slide 3" at bounding box center [379, 496] width 76 height 59
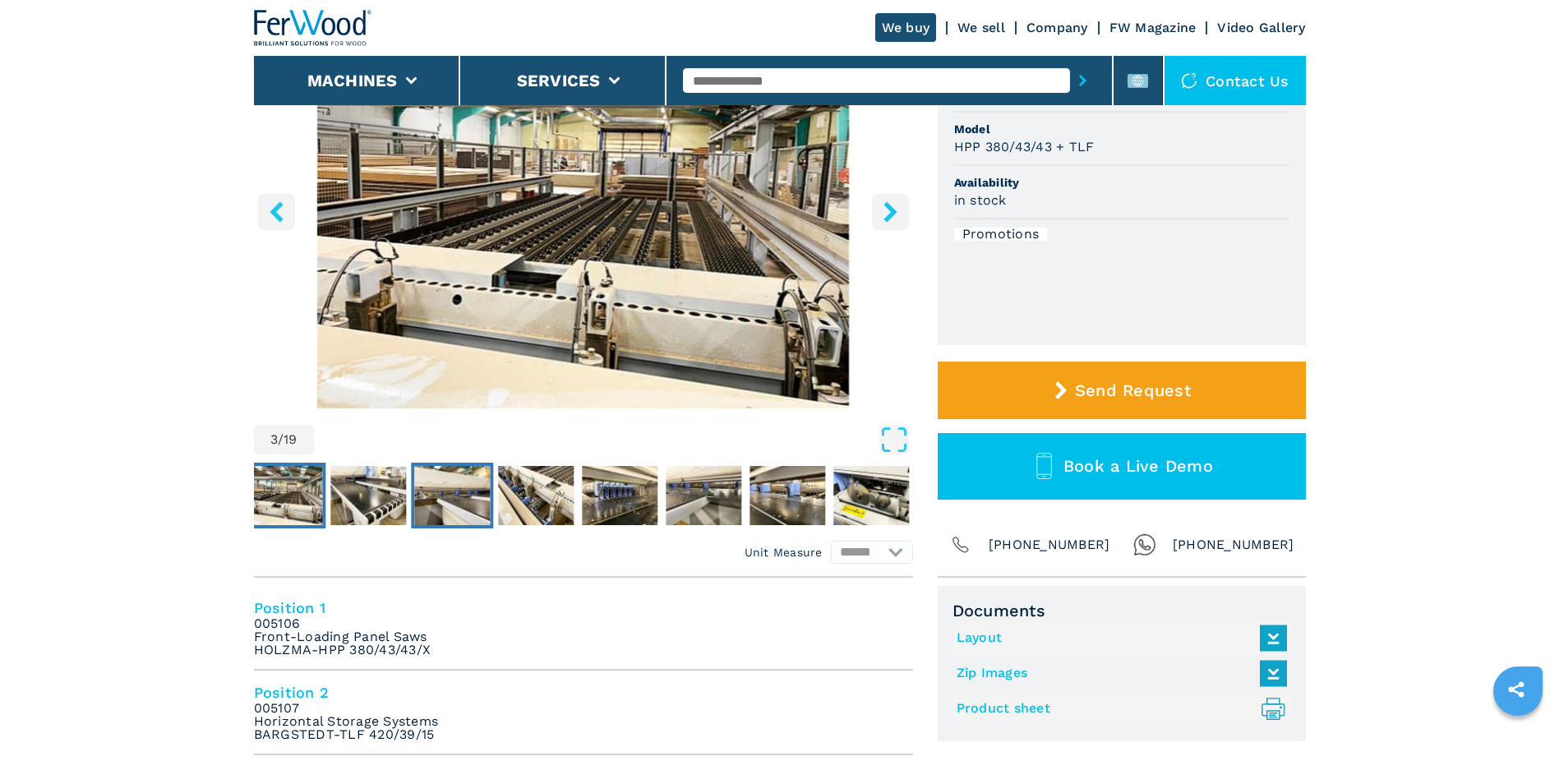
click at [469, 507] on img "Go to Slide 5" at bounding box center [452, 496] width 76 height 59
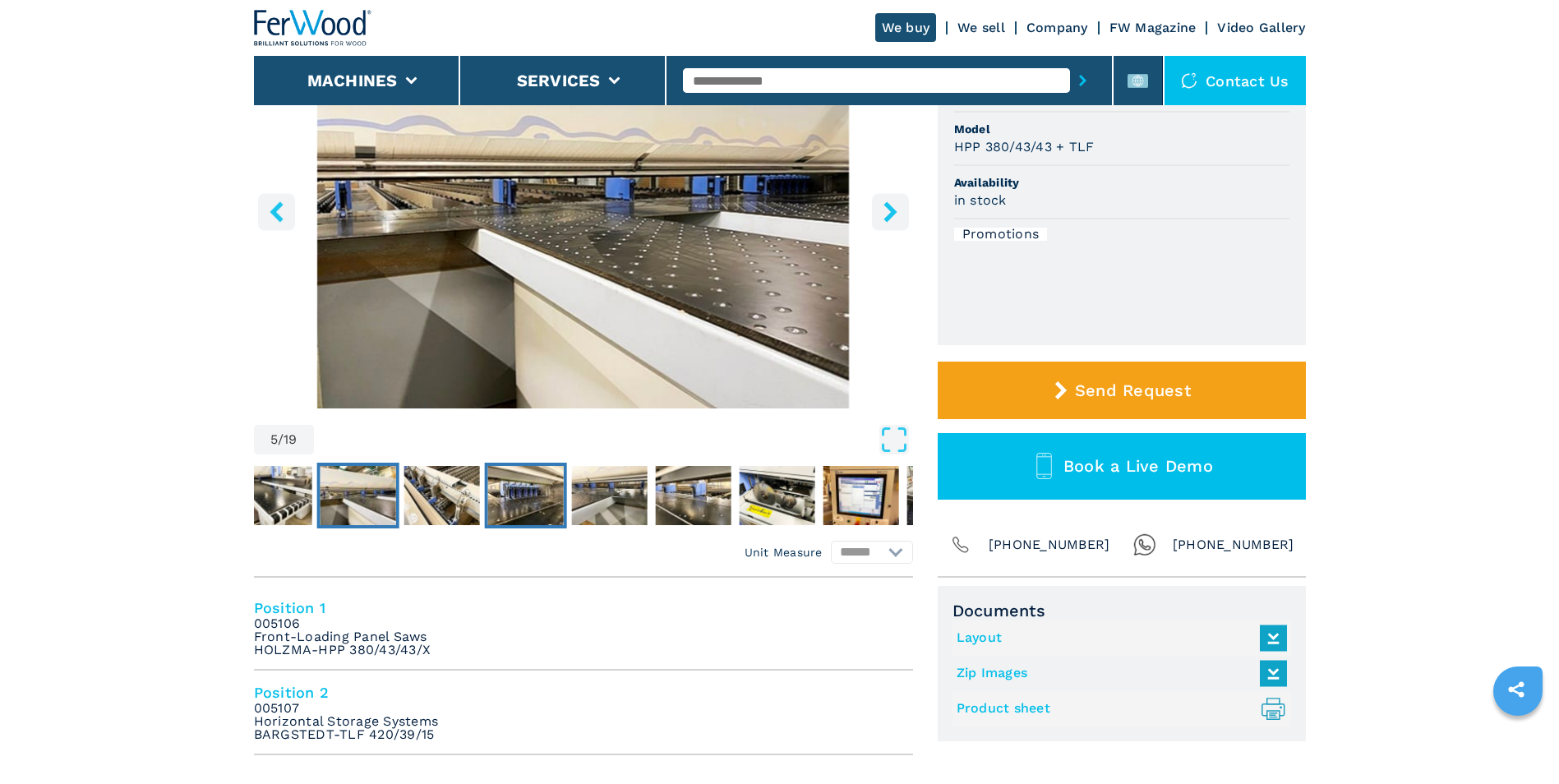
click at [518, 507] on img "Go to Slide 7" at bounding box center [526, 496] width 76 height 59
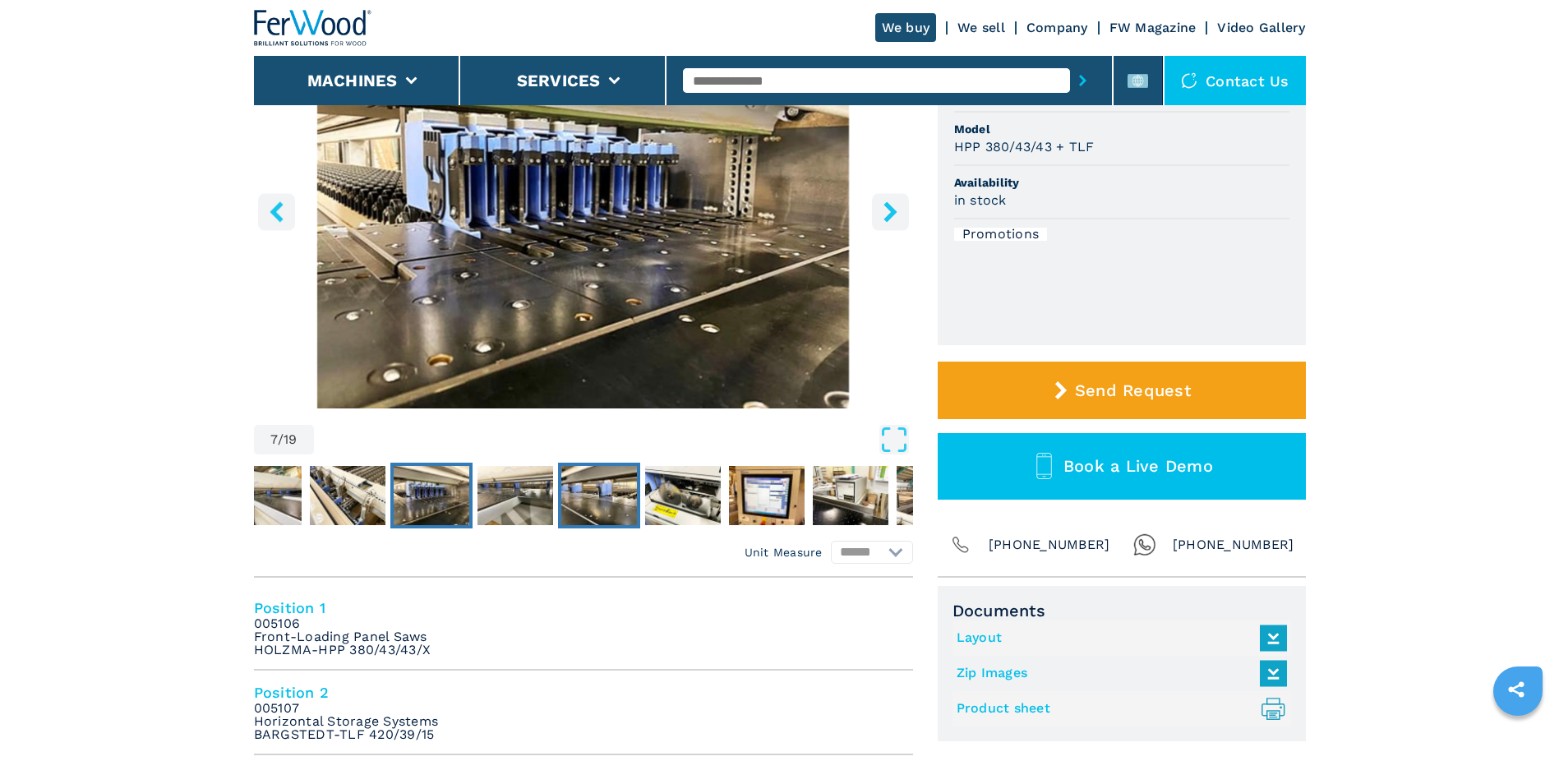
click at [594, 503] on img "Go to Slide 9" at bounding box center [600, 496] width 76 height 59
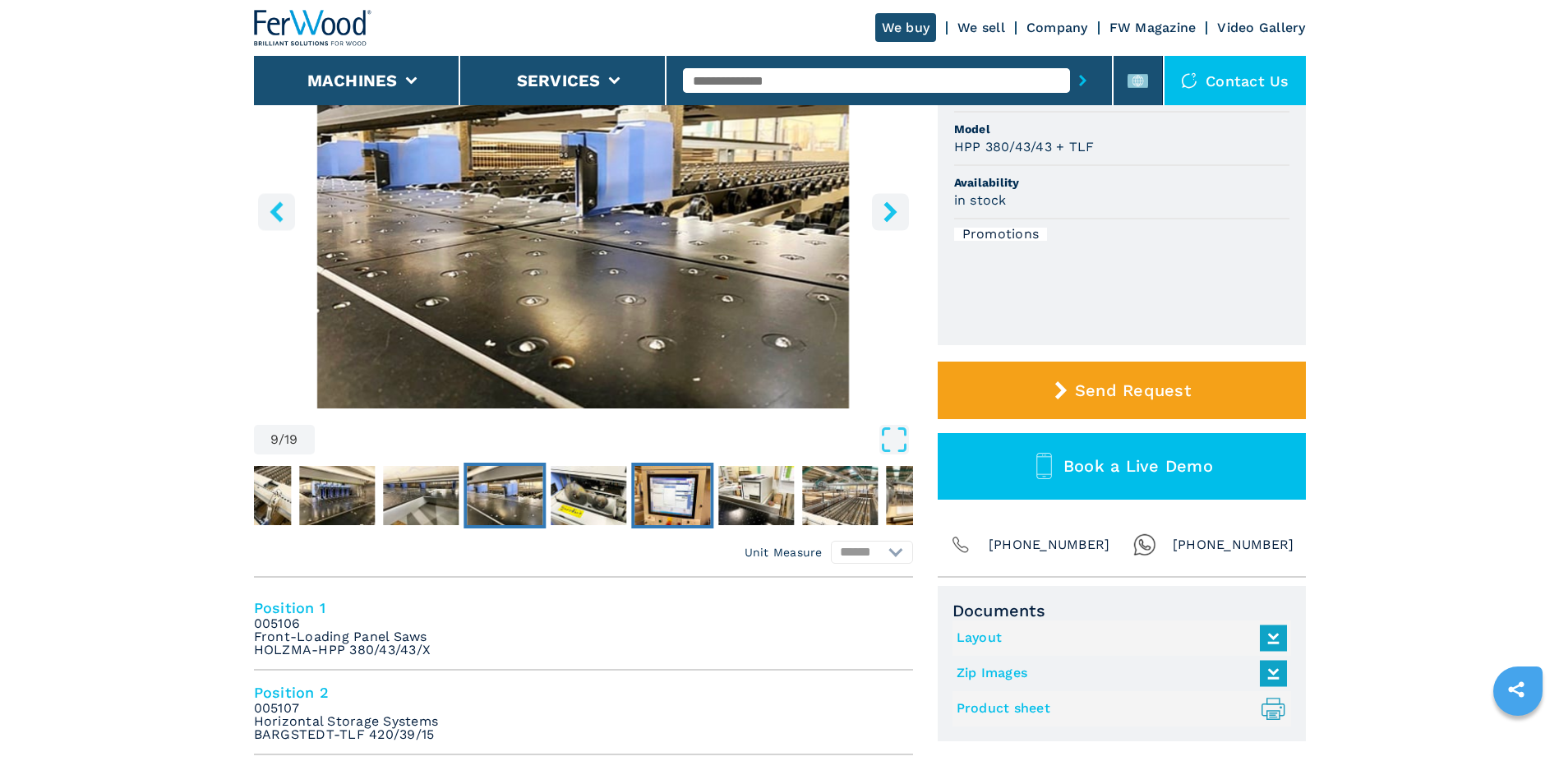
click at [678, 503] on img "Go to Slide 11" at bounding box center [672, 496] width 76 height 59
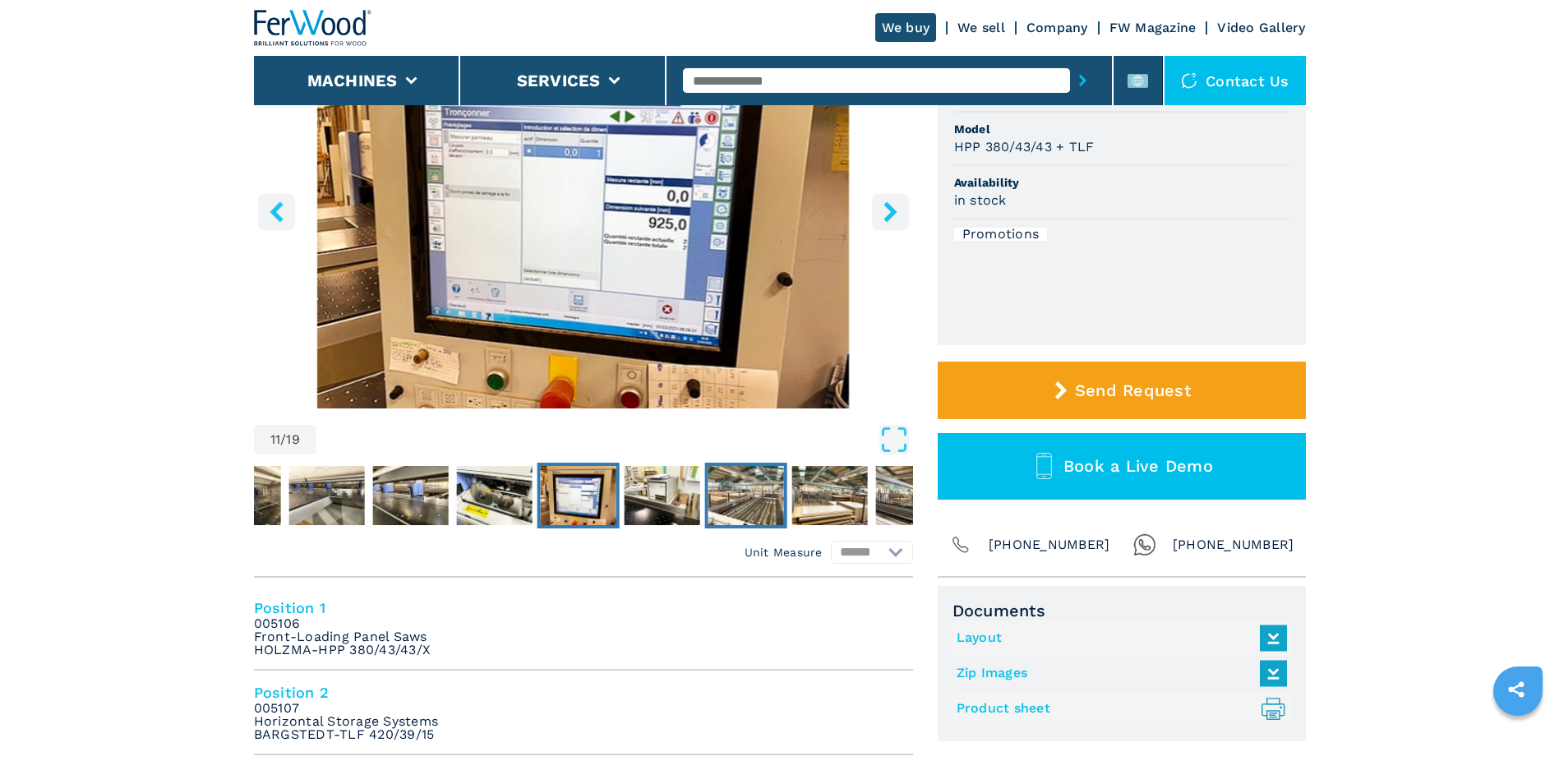
click at [704, 495] on button "Go to Slide 13" at bounding box center [745, 495] width 82 height 66
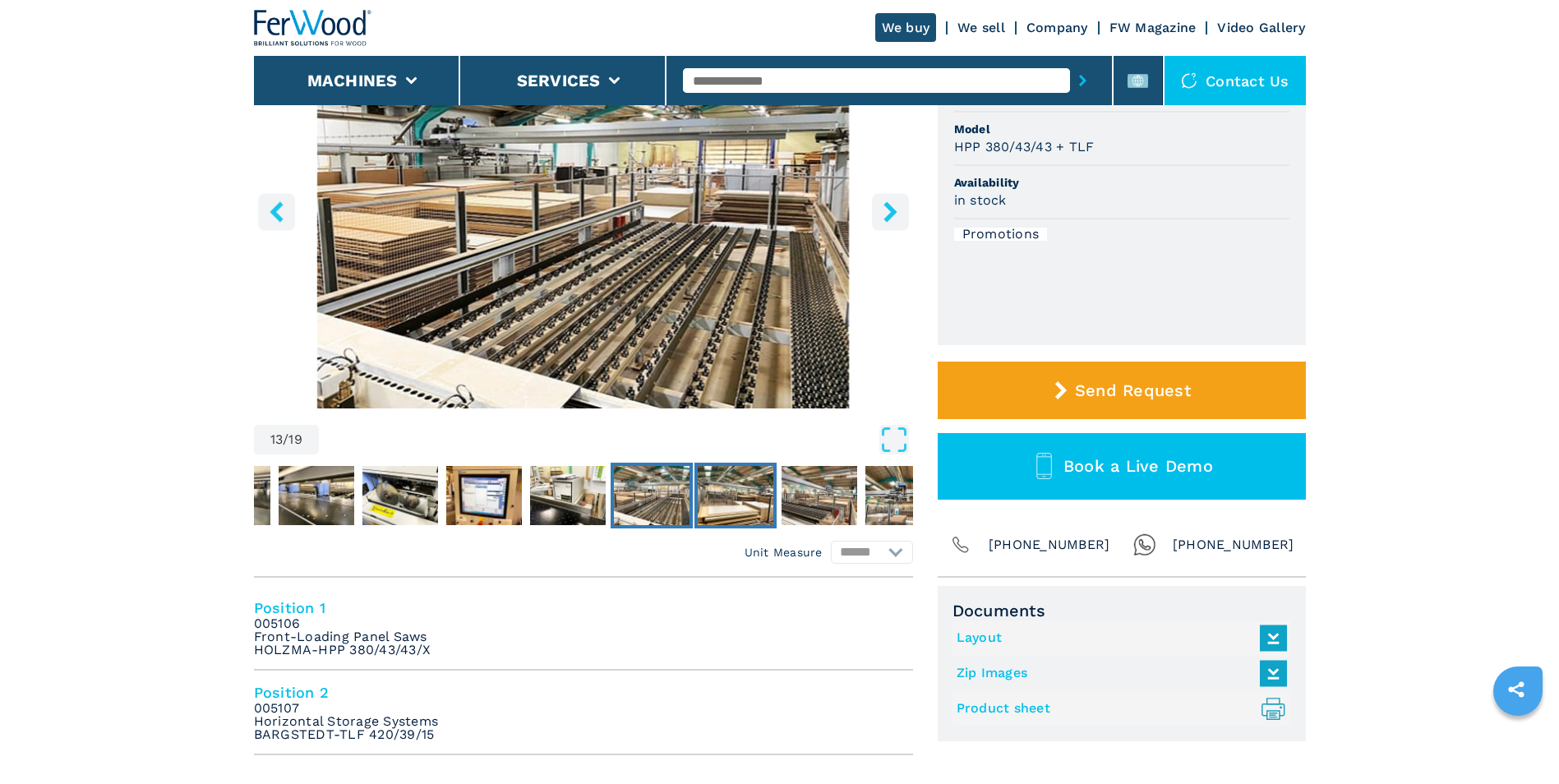
click at [729, 488] on img "Go to Slide 14" at bounding box center [736, 496] width 76 height 59
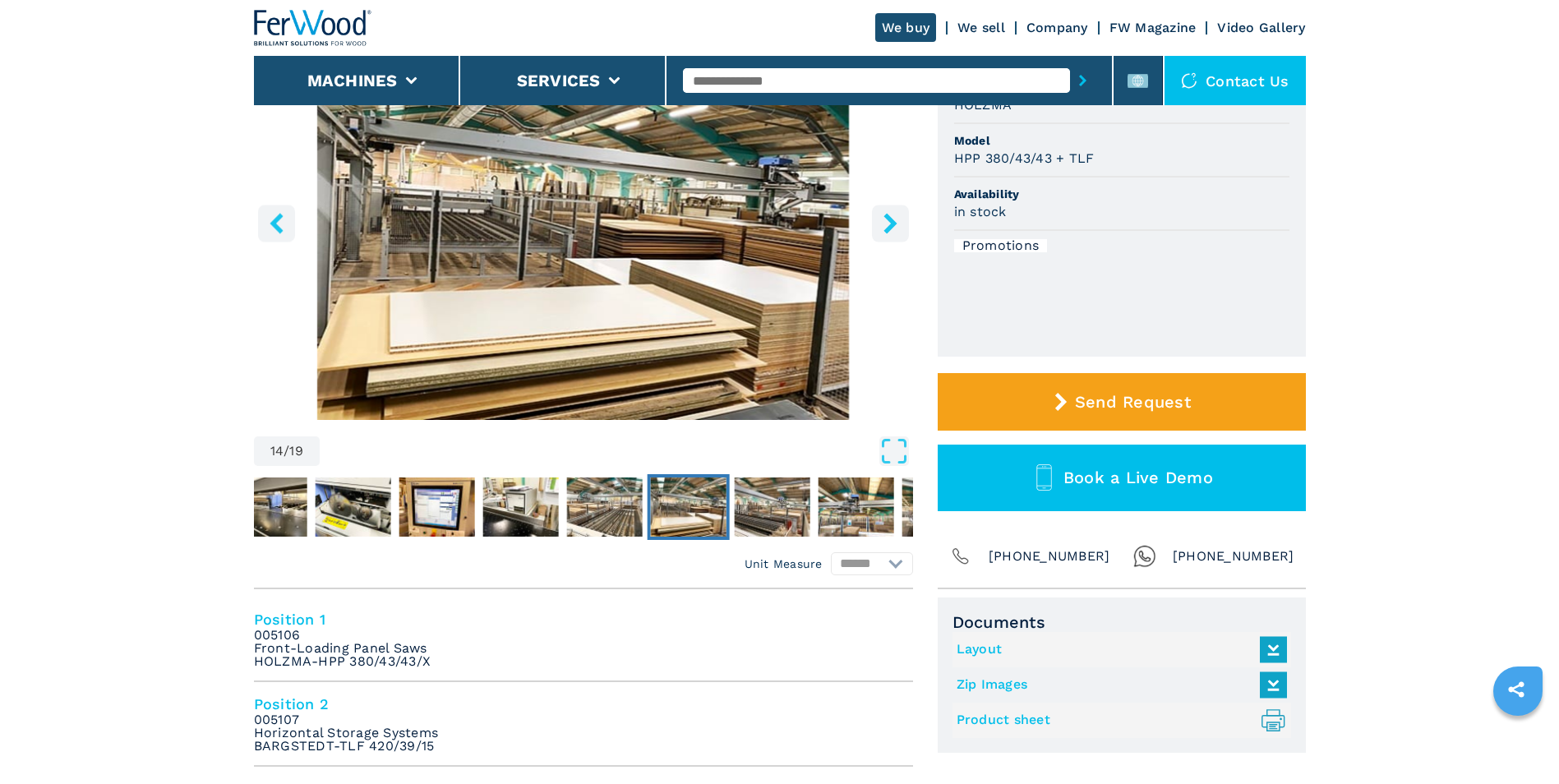
scroll to position [164, 0]
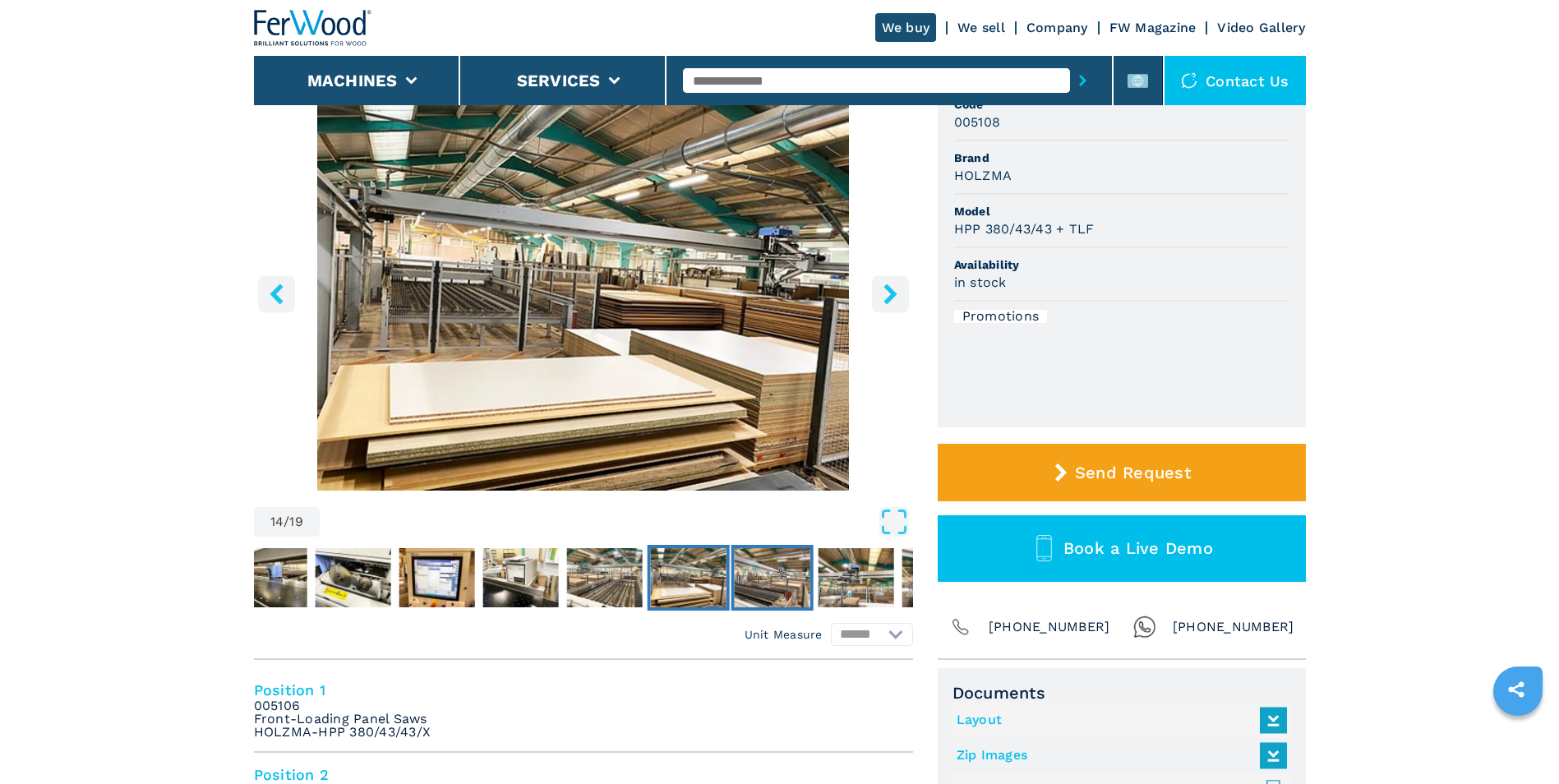
click at [787, 589] on img "Go to Slide 15" at bounding box center [772, 577] width 76 height 59
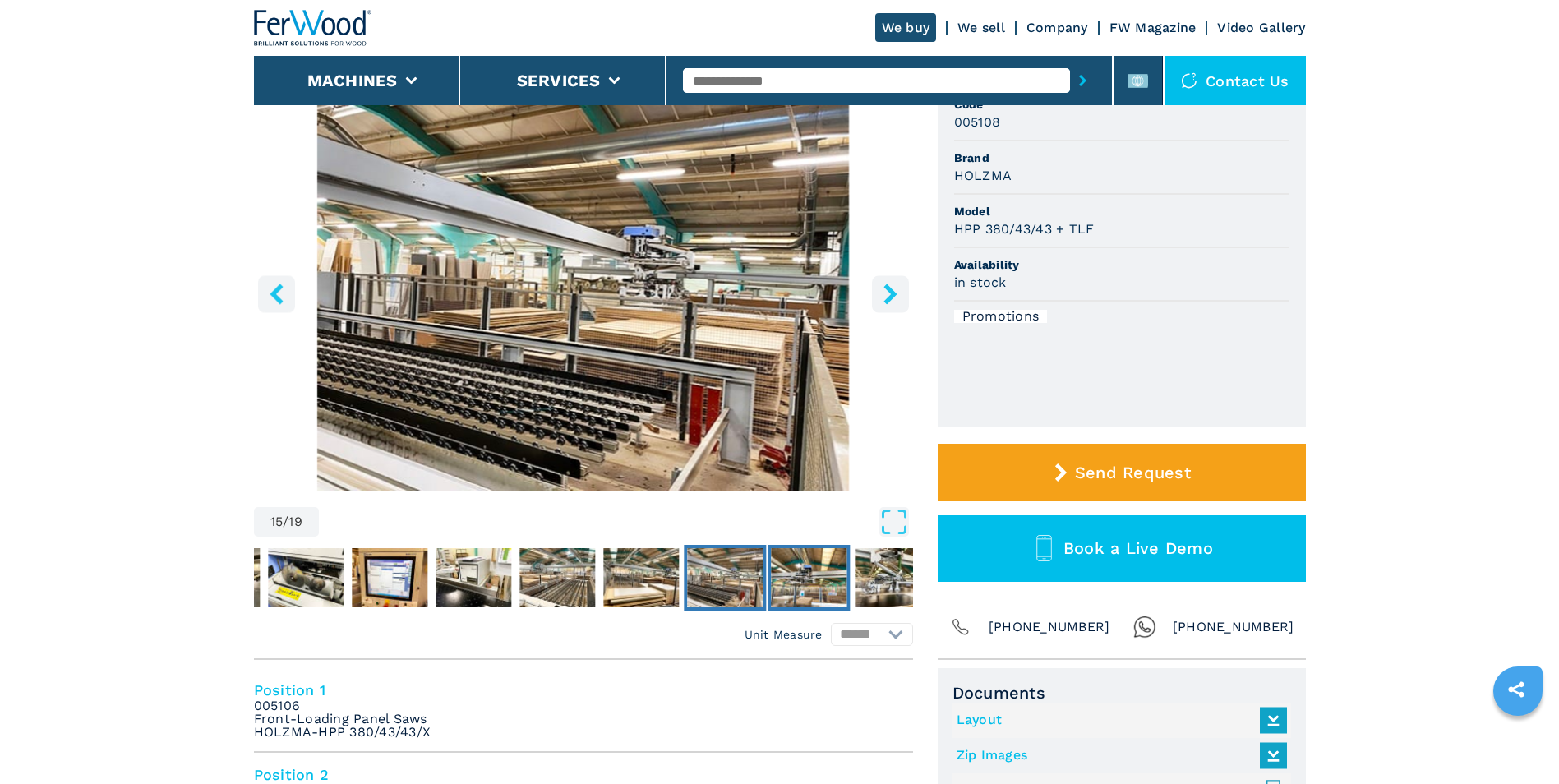
click at [818, 580] on img "Go to Slide 16" at bounding box center [809, 577] width 76 height 59
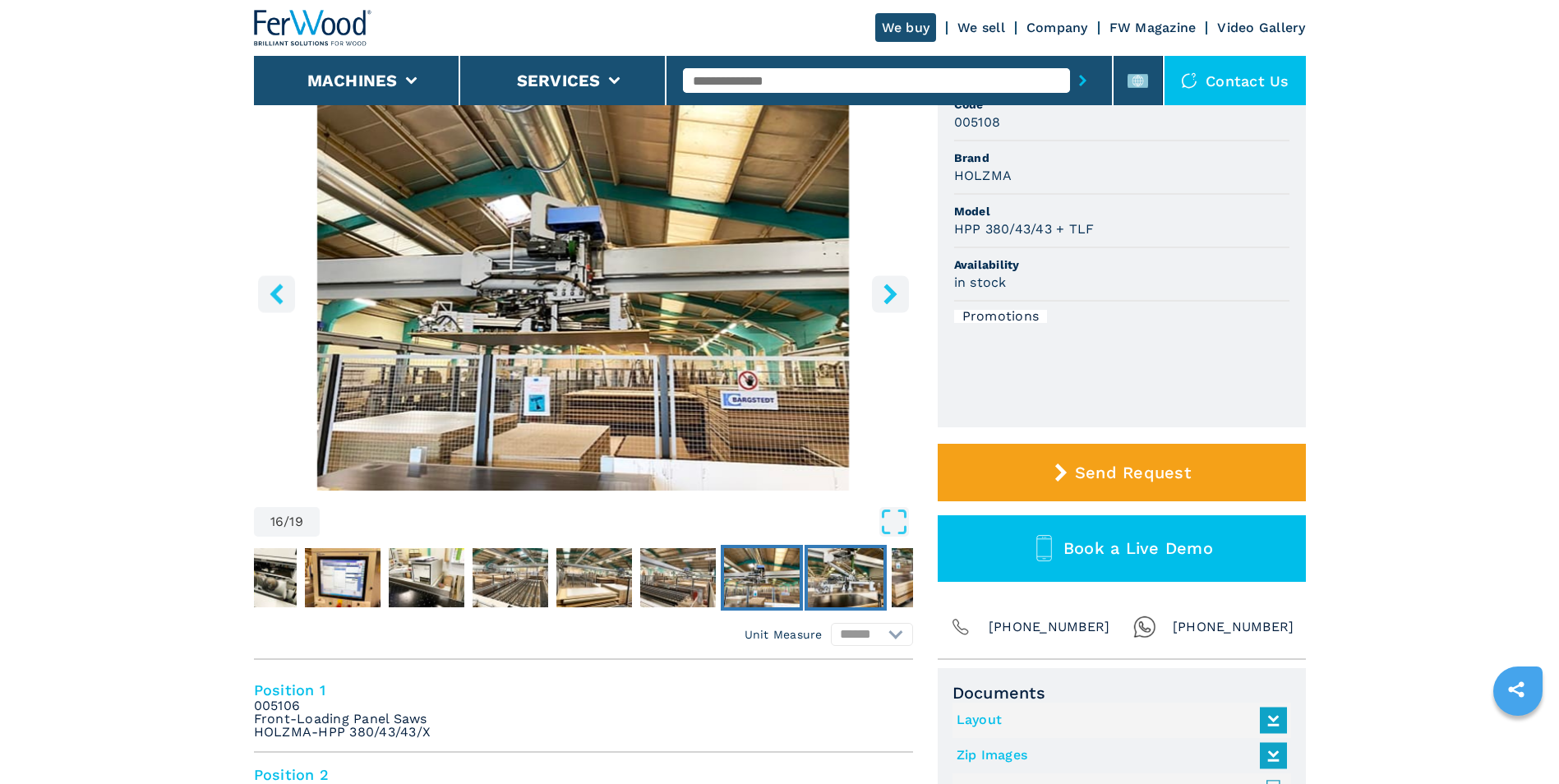
click at [858, 581] on img "Go to Slide 17" at bounding box center [846, 577] width 76 height 59
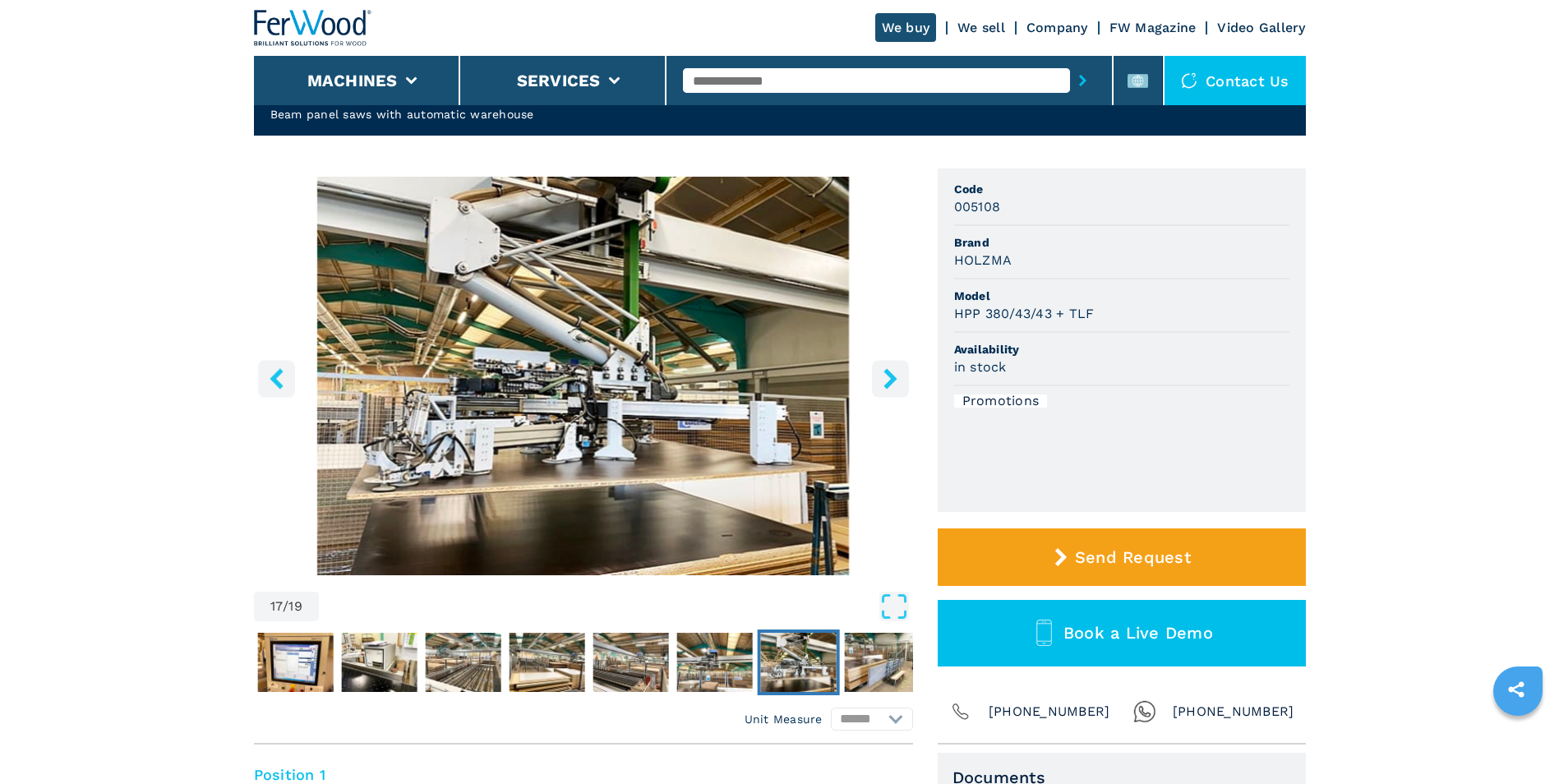
scroll to position [247, 0]
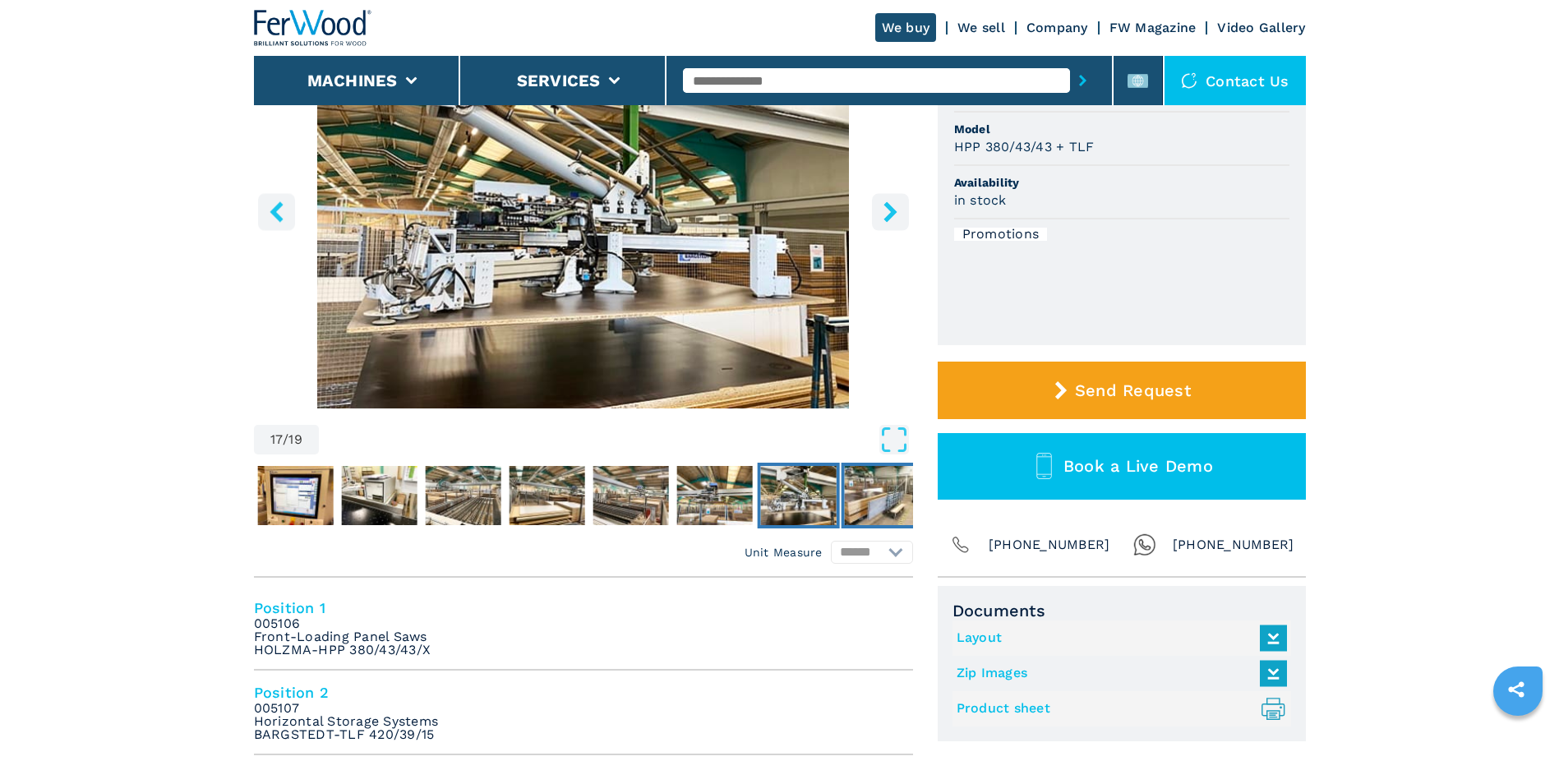
click at [864, 503] on img "Go to Slide 18" at bounding box center [882, 496] width 76 height 59
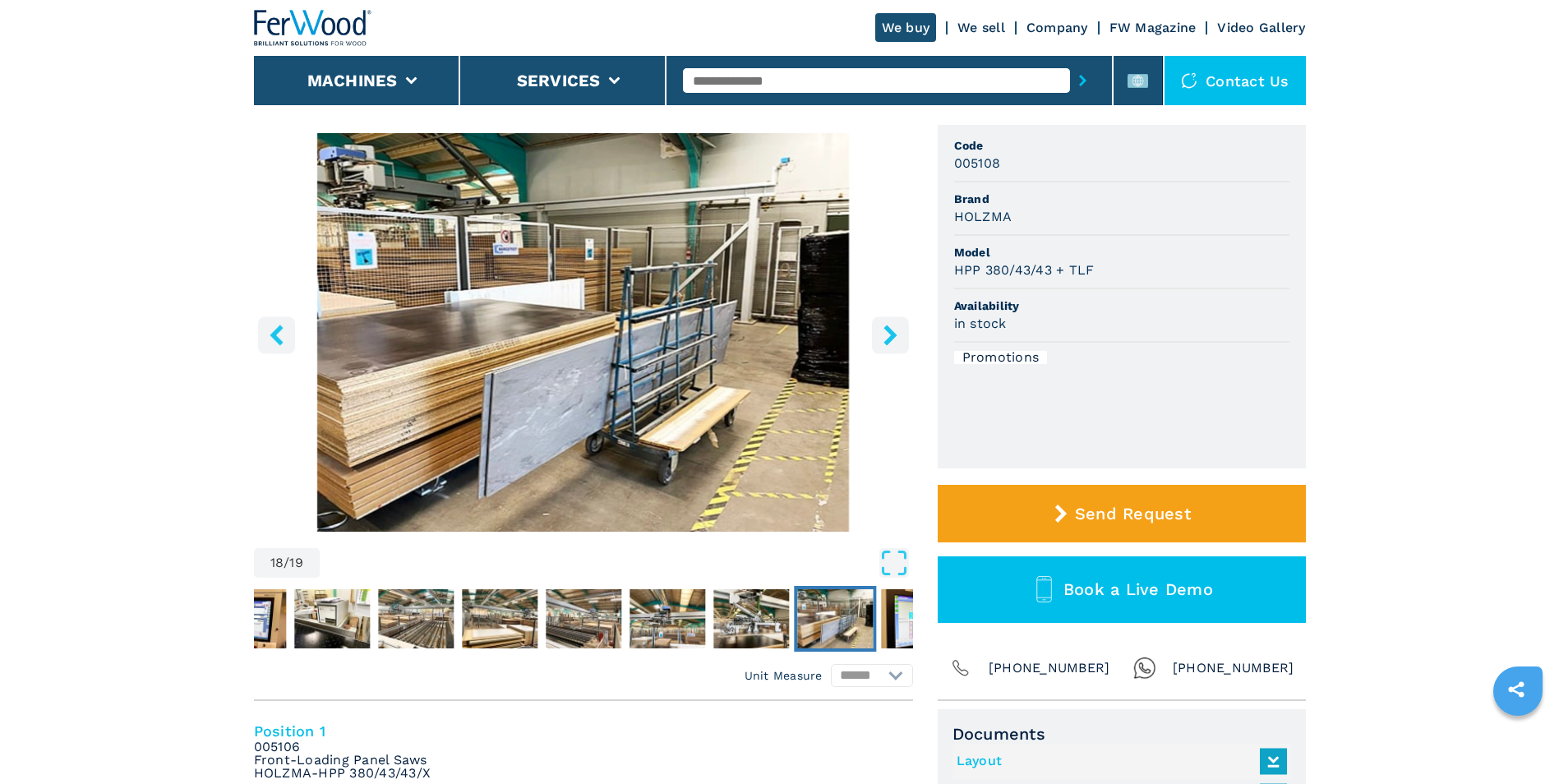
scroll to position [164, 0]
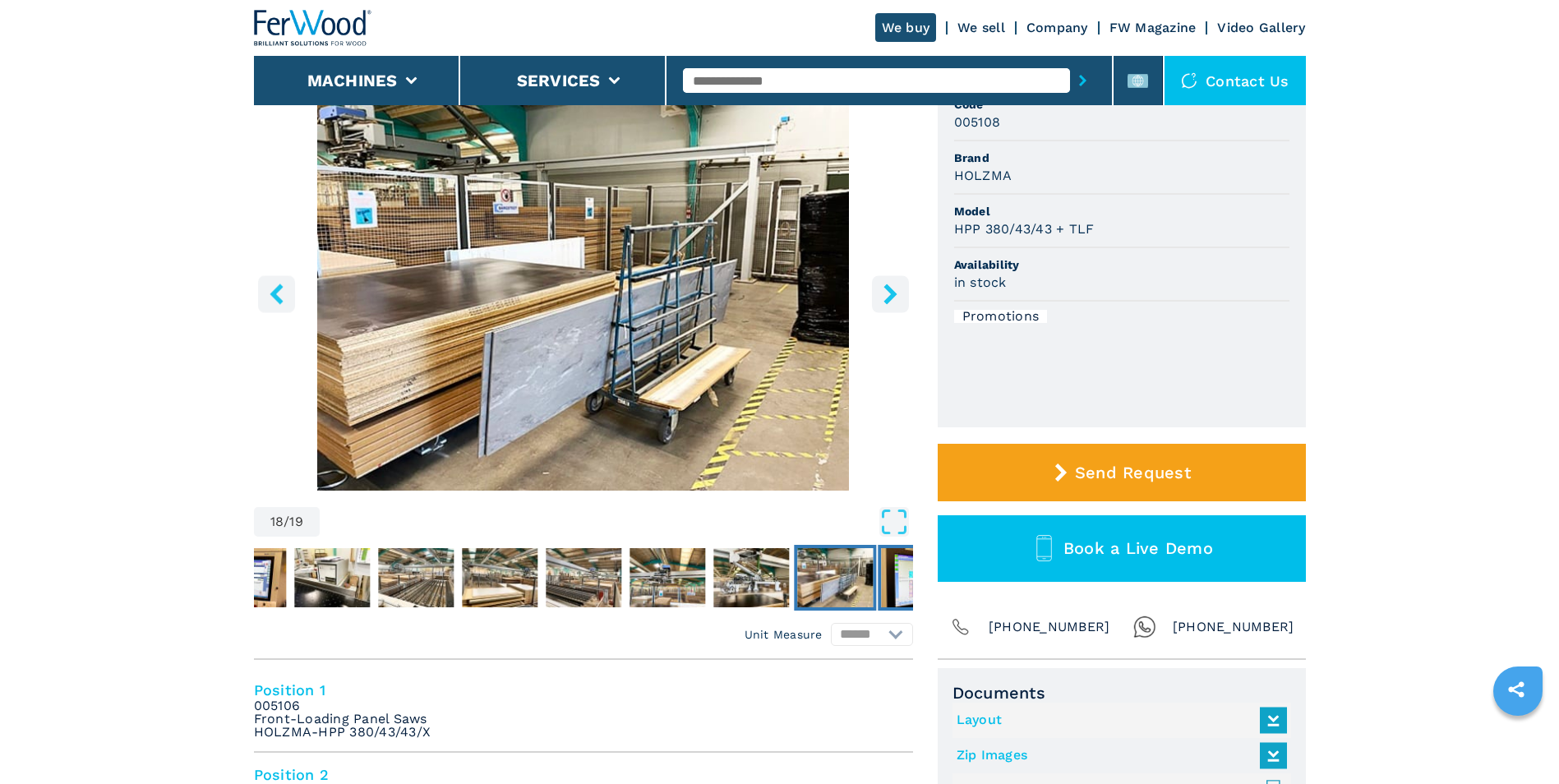
click at [892, 572] on img "Go to Slide 19" at bounding box center [919, 577] width 76 height 59
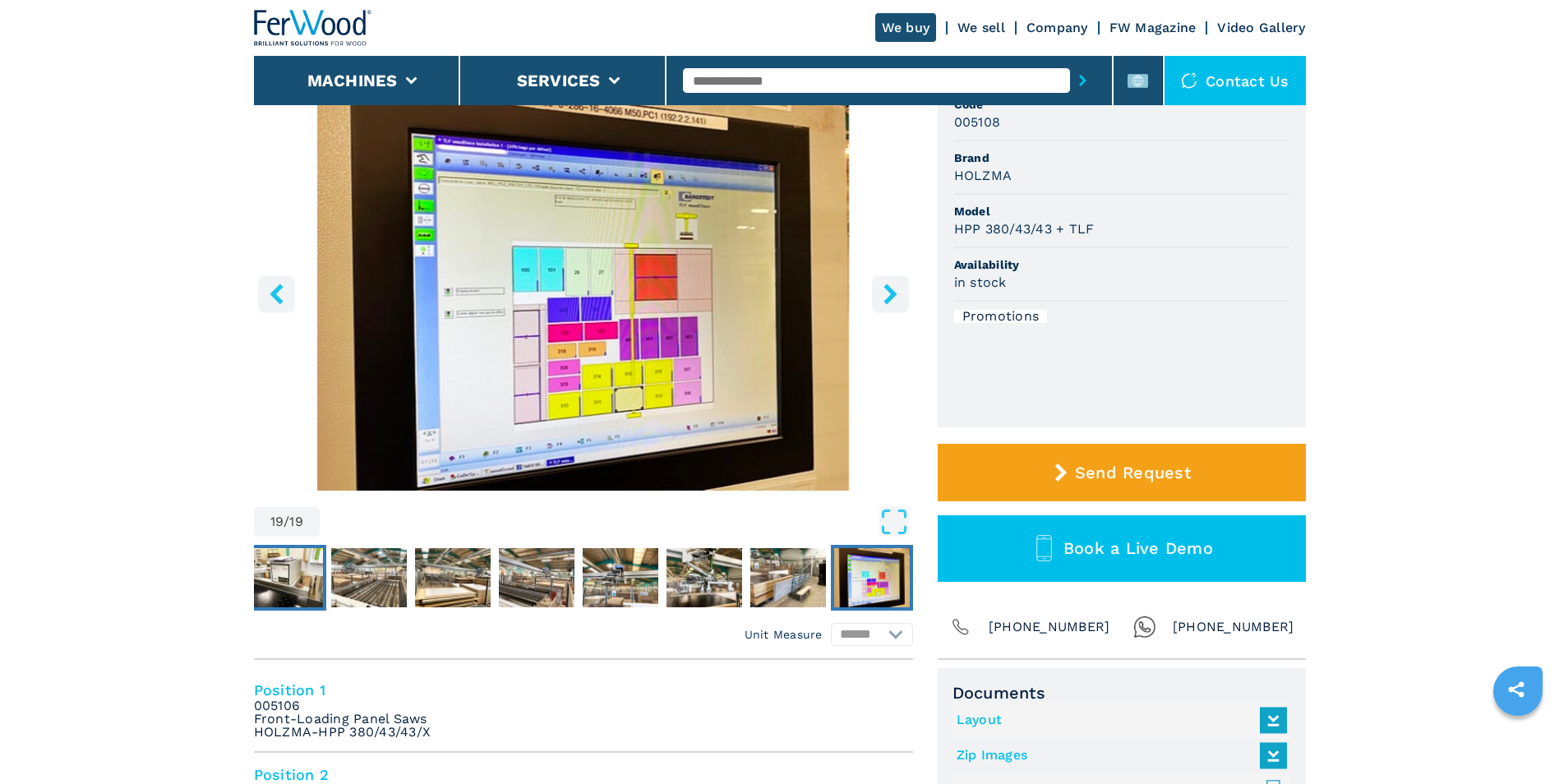
click at [303, 584] on img "Go to Slide 12" at bounding box center [285, 577] width 76 height 59
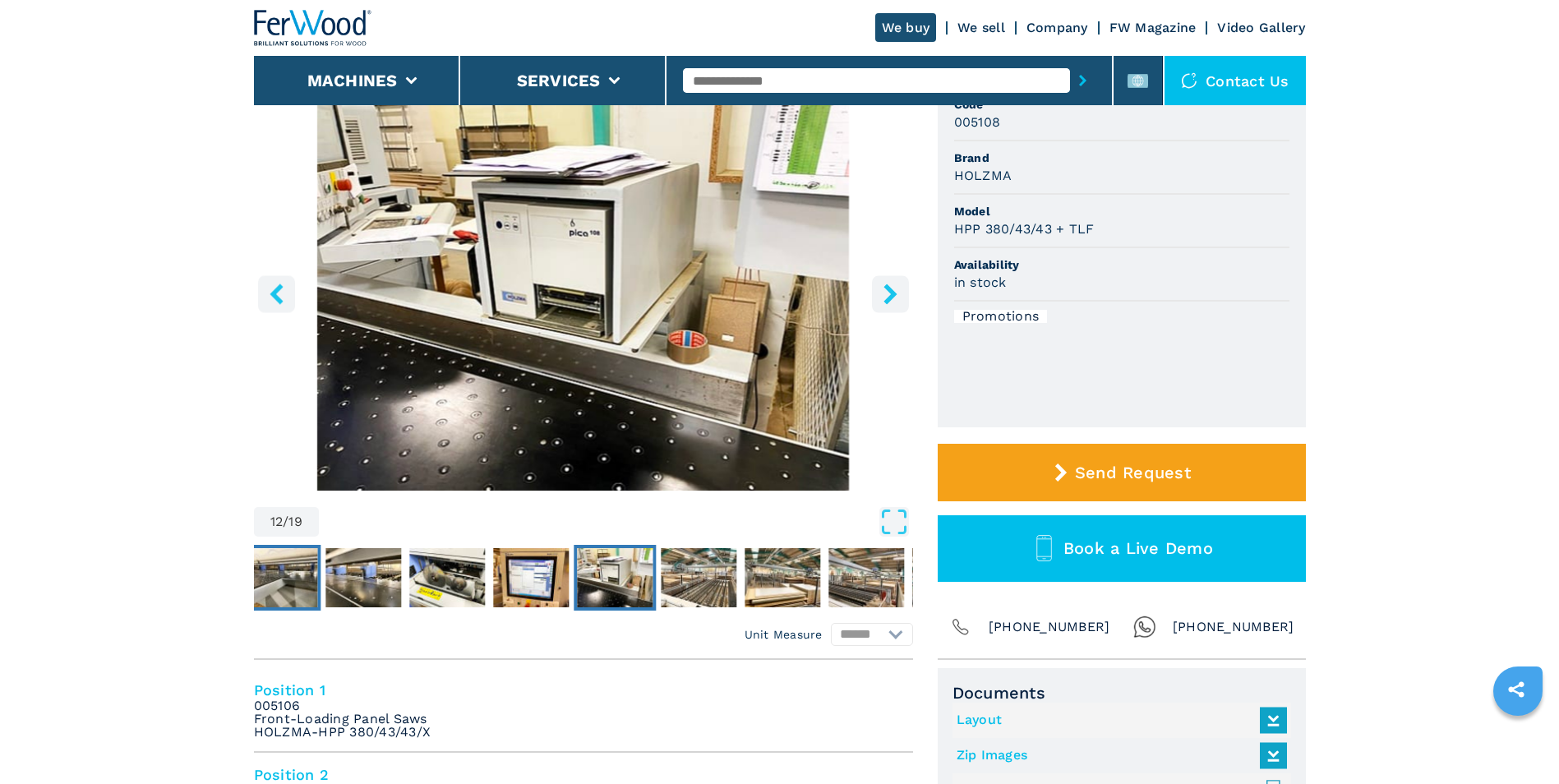
click at [282, 589] on img "Go to Slide 8" at bounding box center [280, 577] width 76 height 59
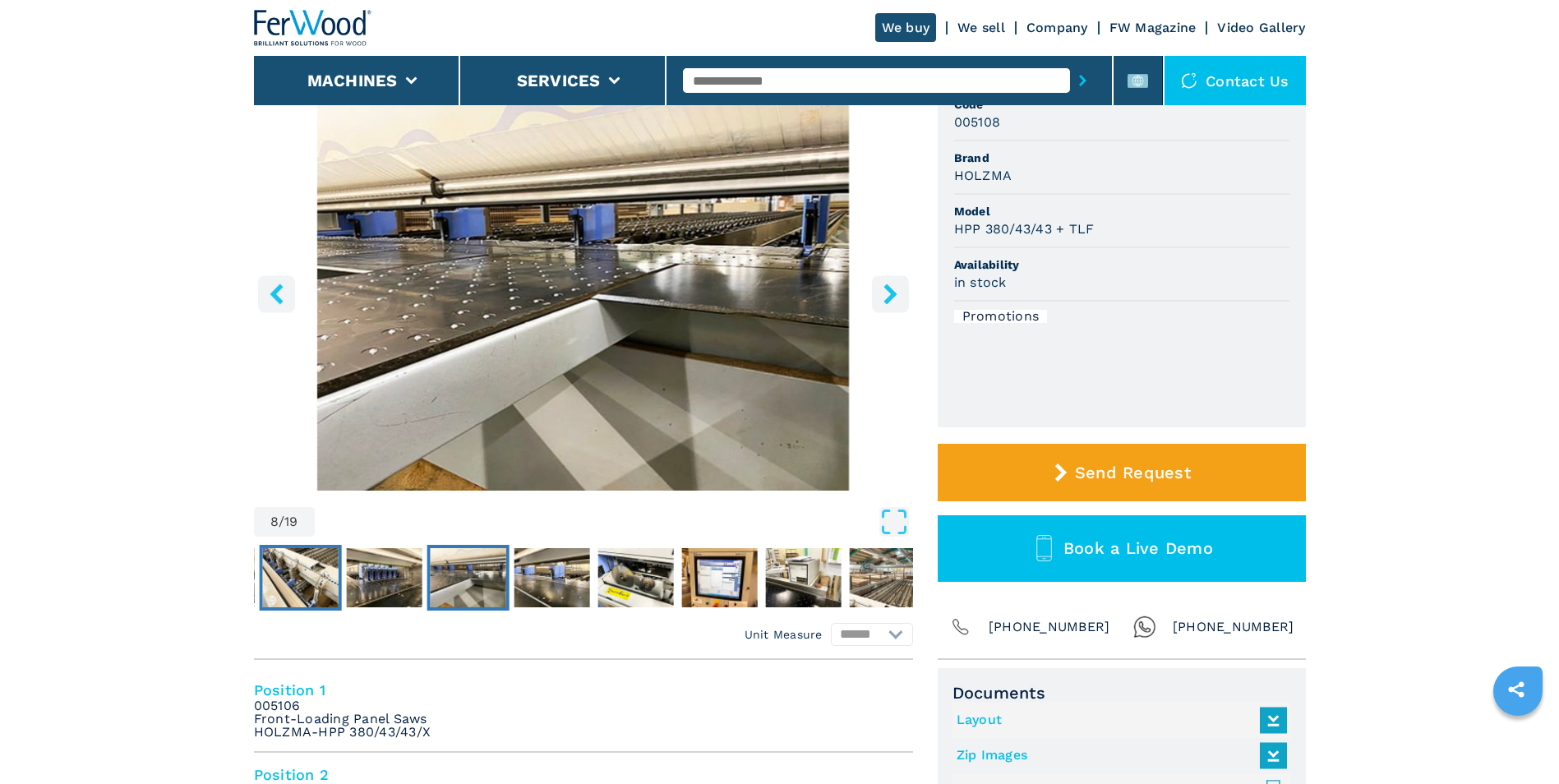
click at [303, 590] on img "Go to Slide 6" at bounding box center [300, 577] width 76 height 59
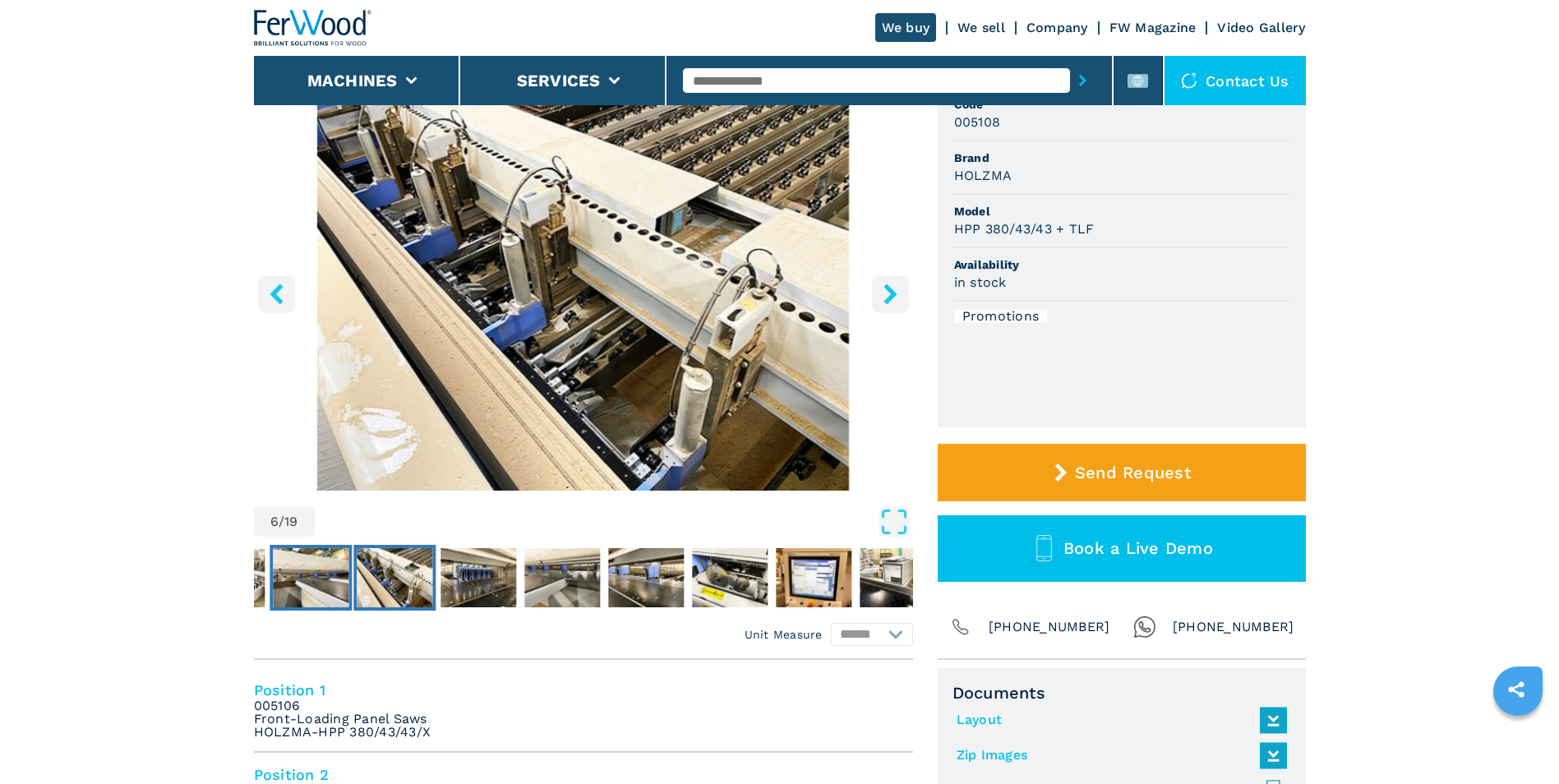
click at [310, 583] on img "Go to Slide 5" at bounding box center [311, 577] width 76 height 59
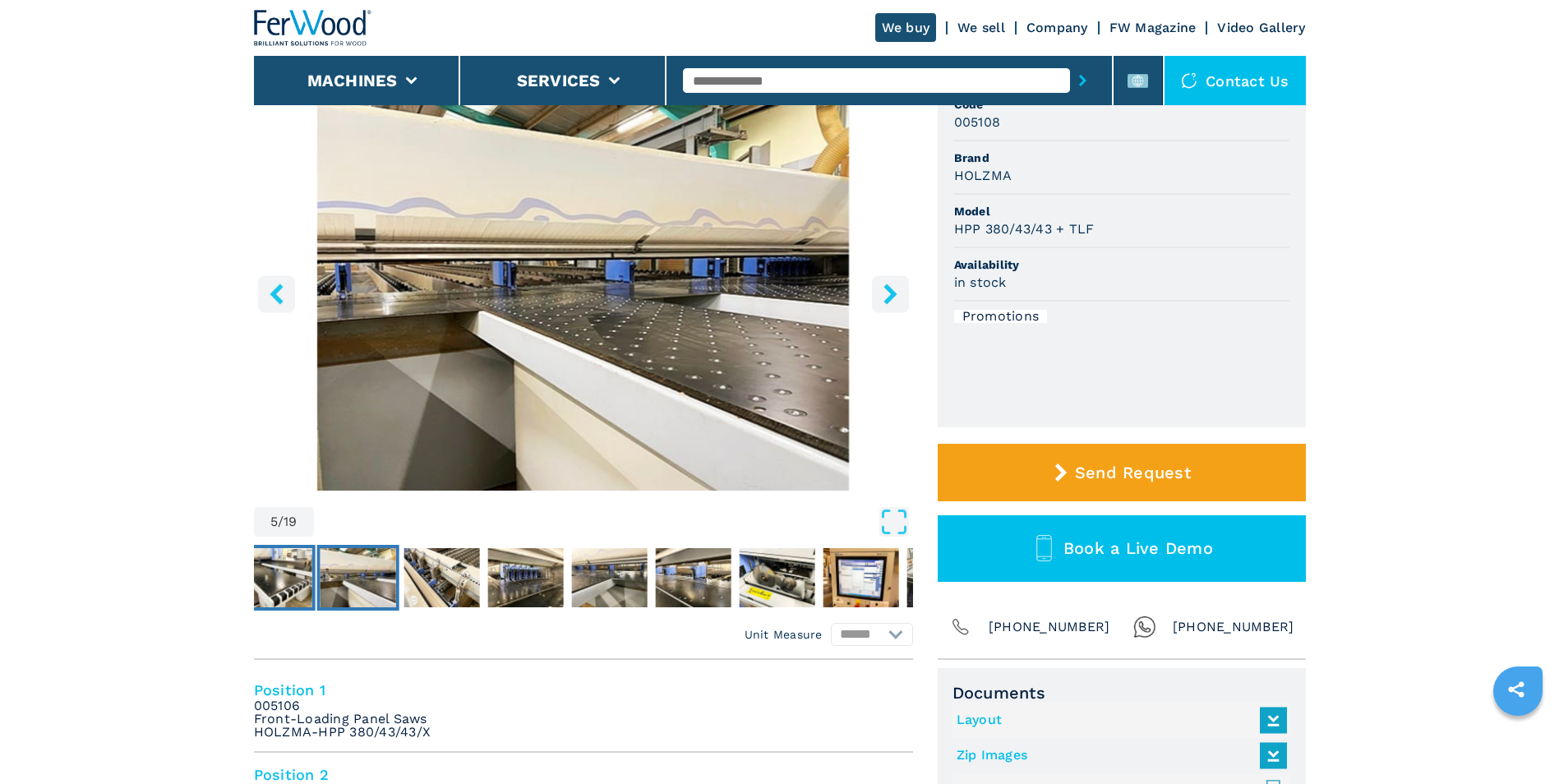
click at [289, 585] on img "Go to Slide 4" at bounding box center [273, 577] width 76 height 59
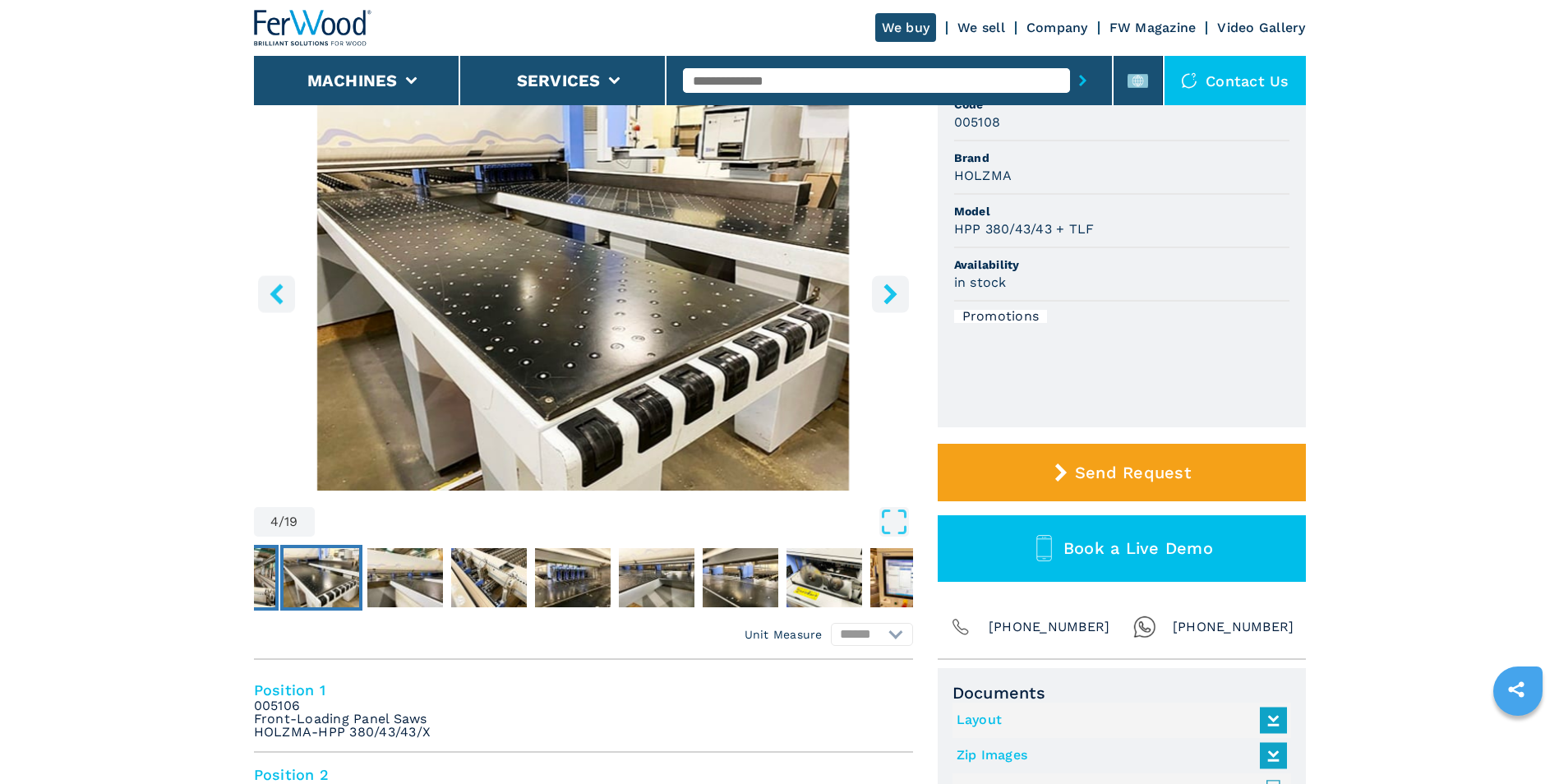
click at [270, 581] on img "Go to Slide 3" at bounding box center [237, 577] width 76 height 59
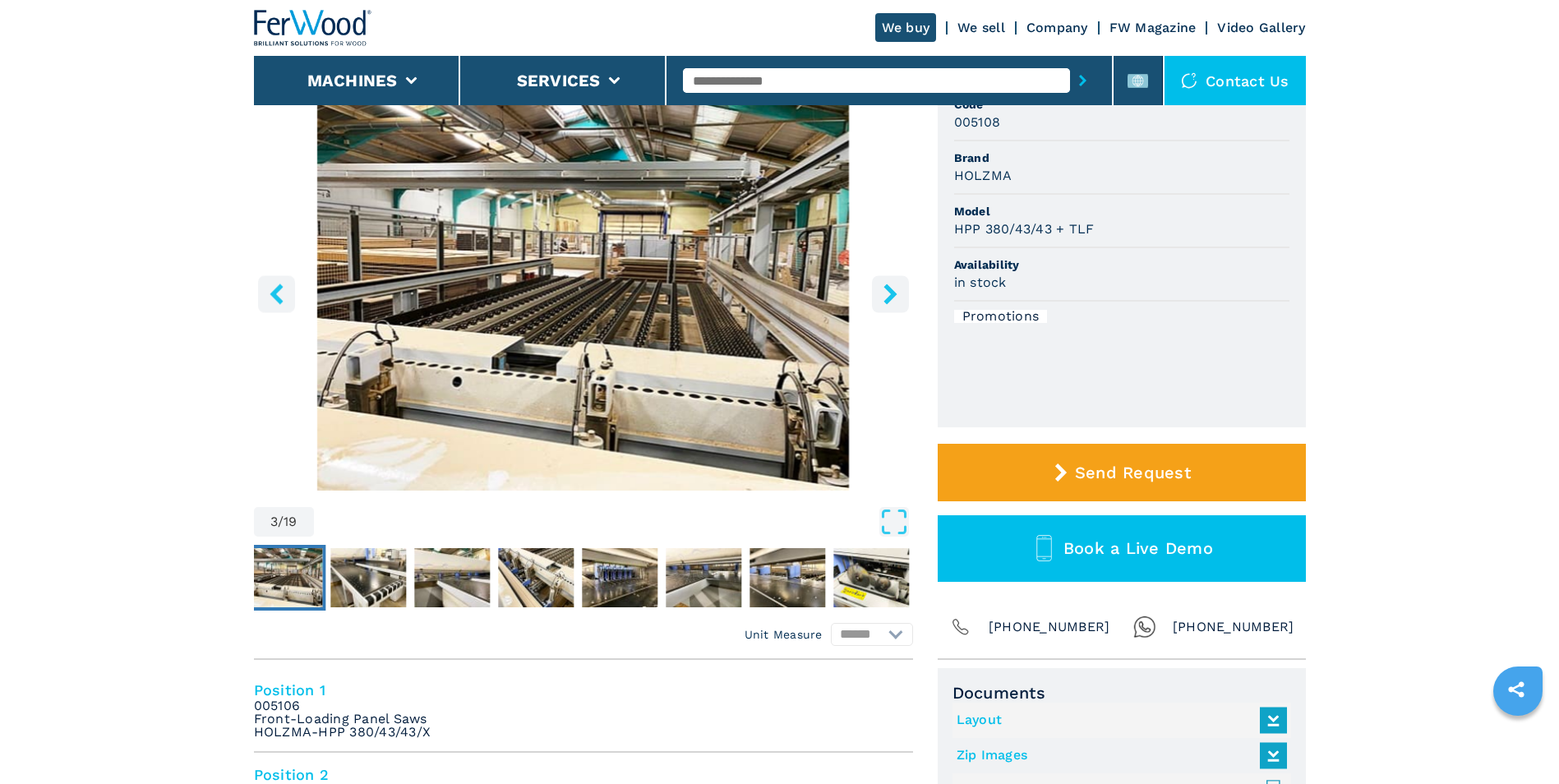
click at [286, 596] on img "Go to Slide 3" at bounding box center [285, 577] width 76 height 59
click at [273, 304] on icon "left-button" at bounding box center [276, 294] width 20 height 20
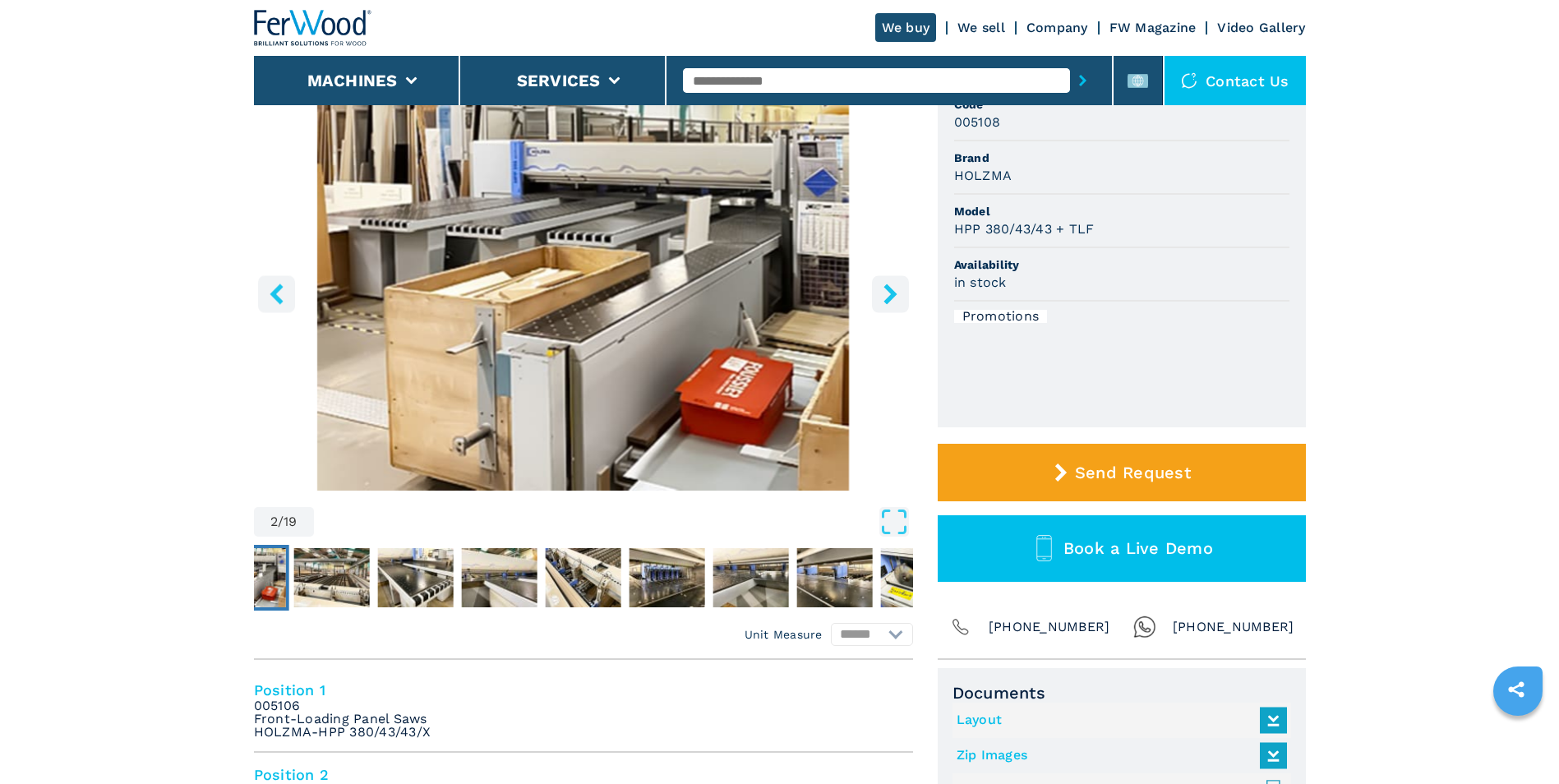
click at [281, 291] on icon "left-button" at bounding box center [276, 294] width 20 height 20
